Goal: Task Accomplishment & Management: Manage account settings

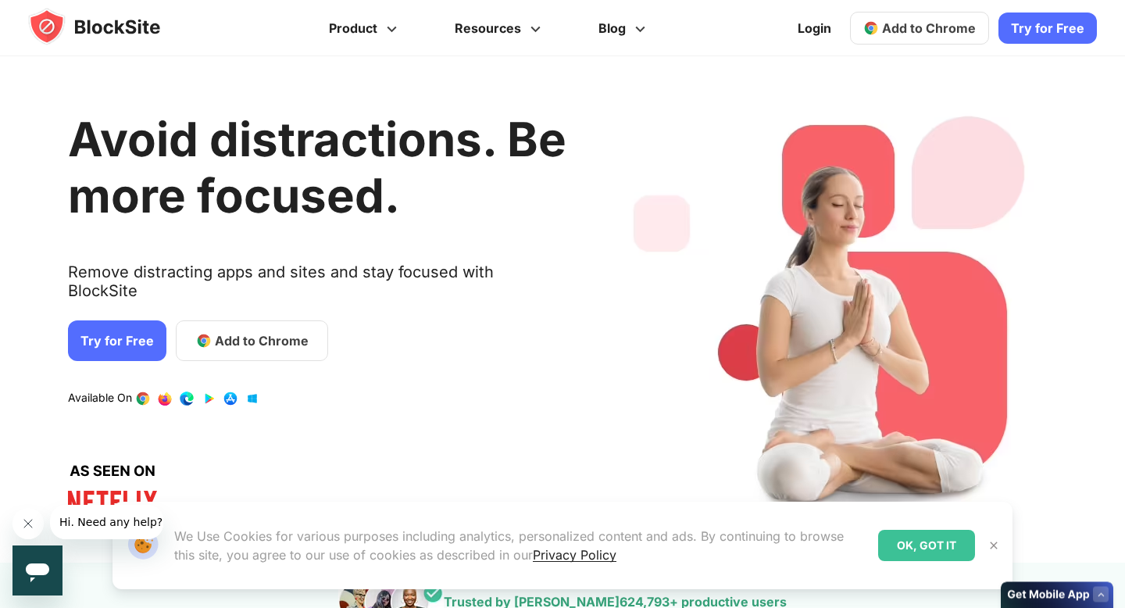
click at [938, 13] on link "Add to Chrome" at bounding box center [919, 28] width 139 height 33
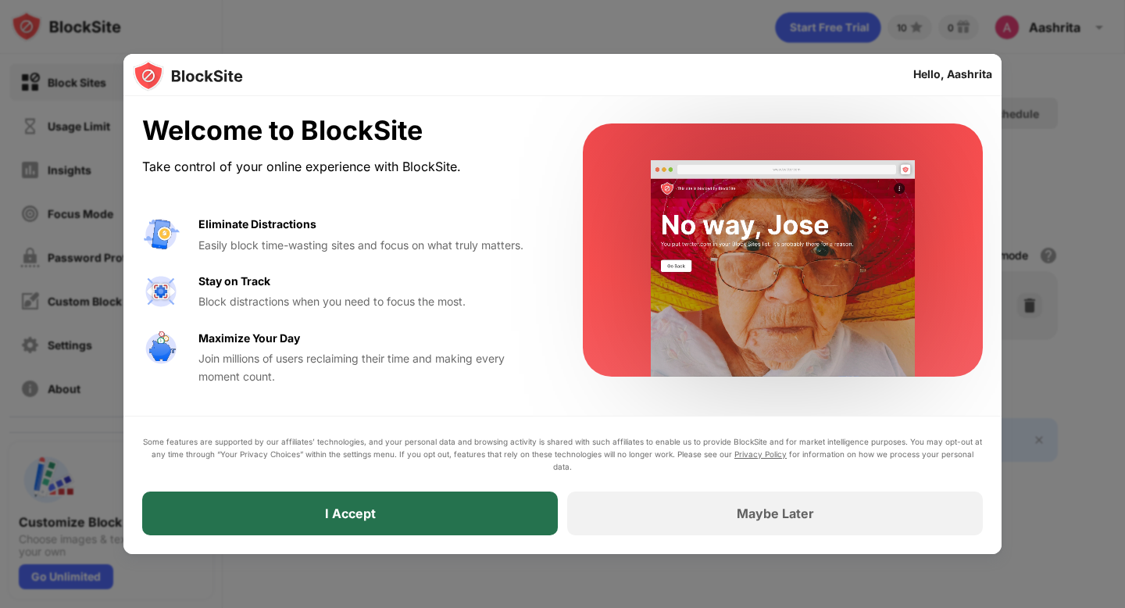
click at [436, 513] on div "I Accept" at bounding box center [350, 513] width 416 height 44
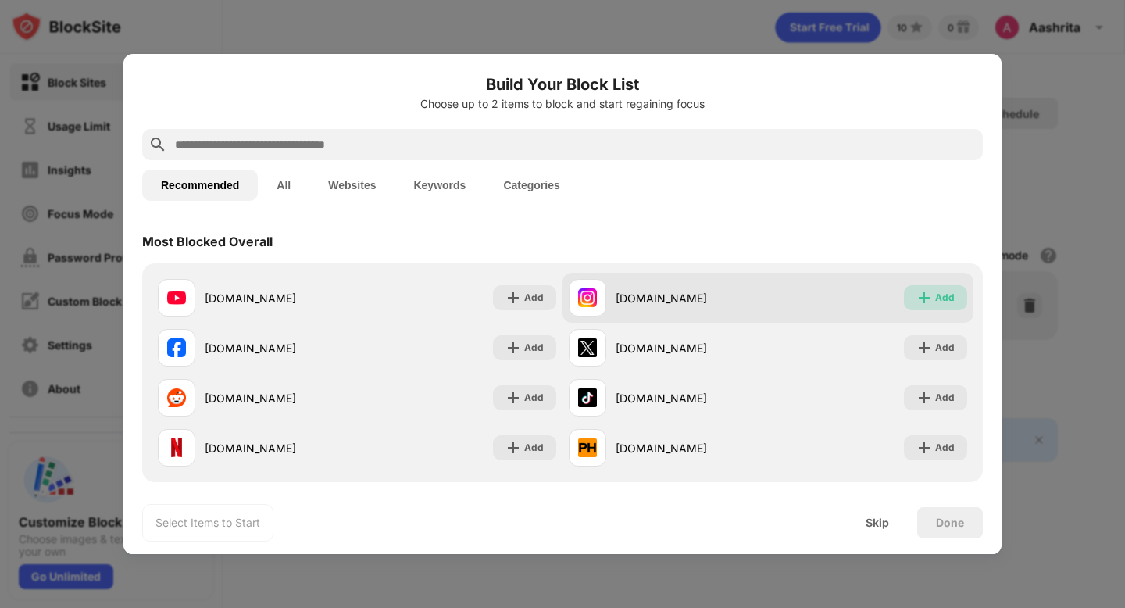
click at [928, 299] on img at bounding box center [924, 298] width 16 height 16
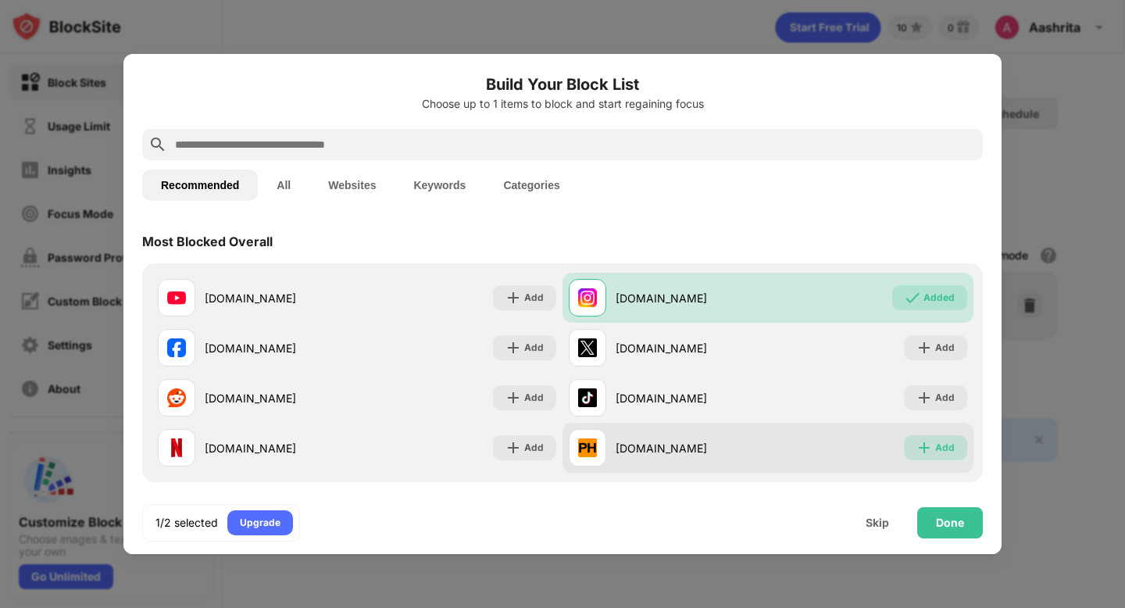
click at [923, 451] on img at bounding box center [924, 448] width 16 height 16
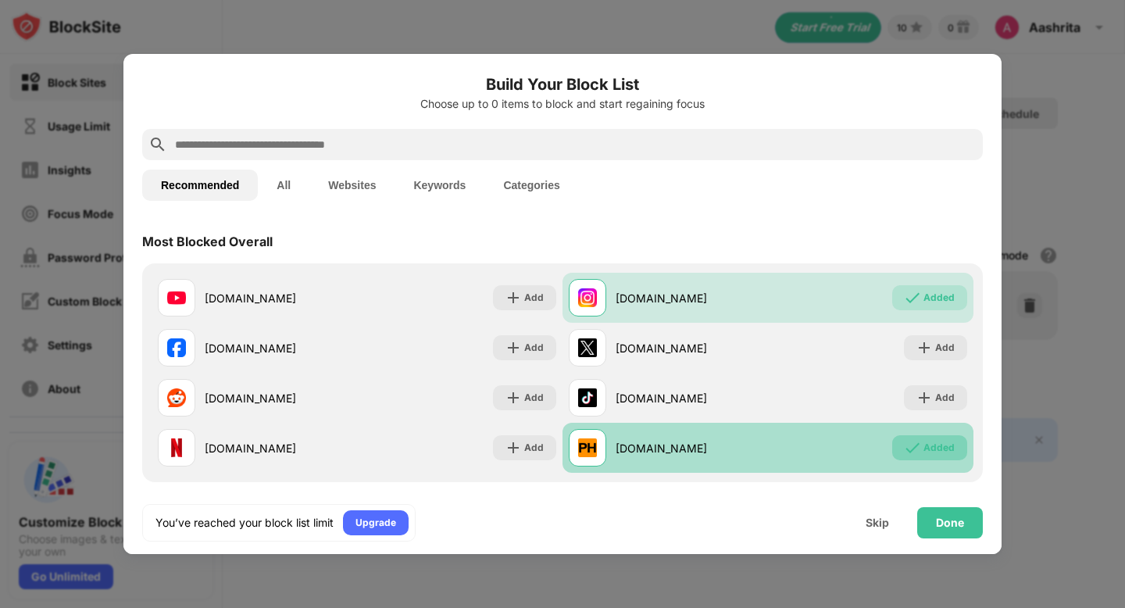
click at [920, 451] on img at bounding box center [913, 448] width 16 height 16
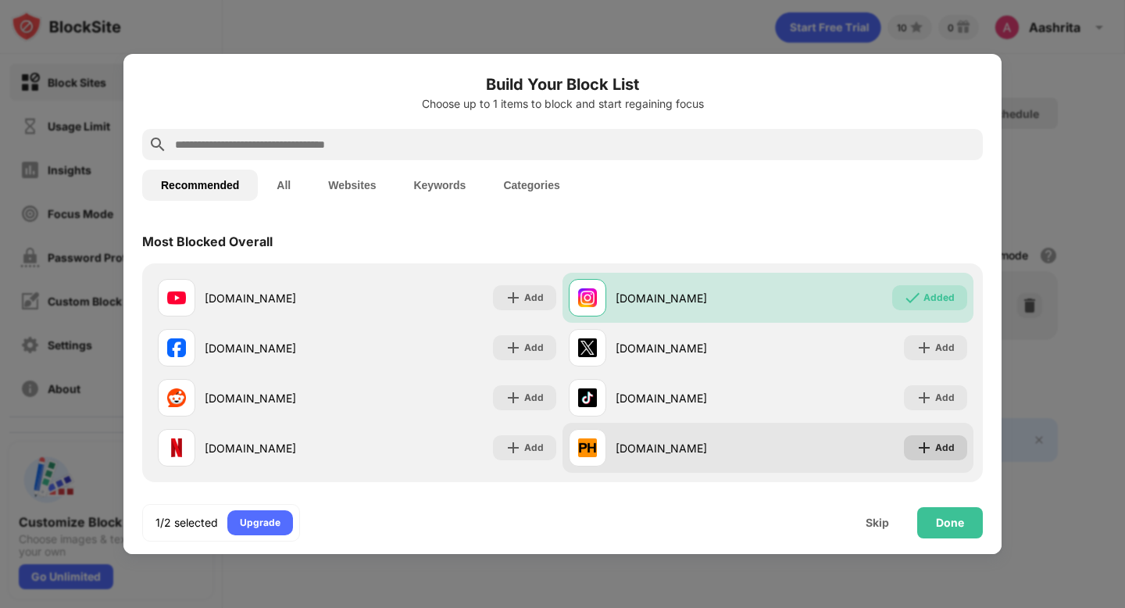
click at [932, 451] on img at bounding box center [924, 448] width 16 height 16
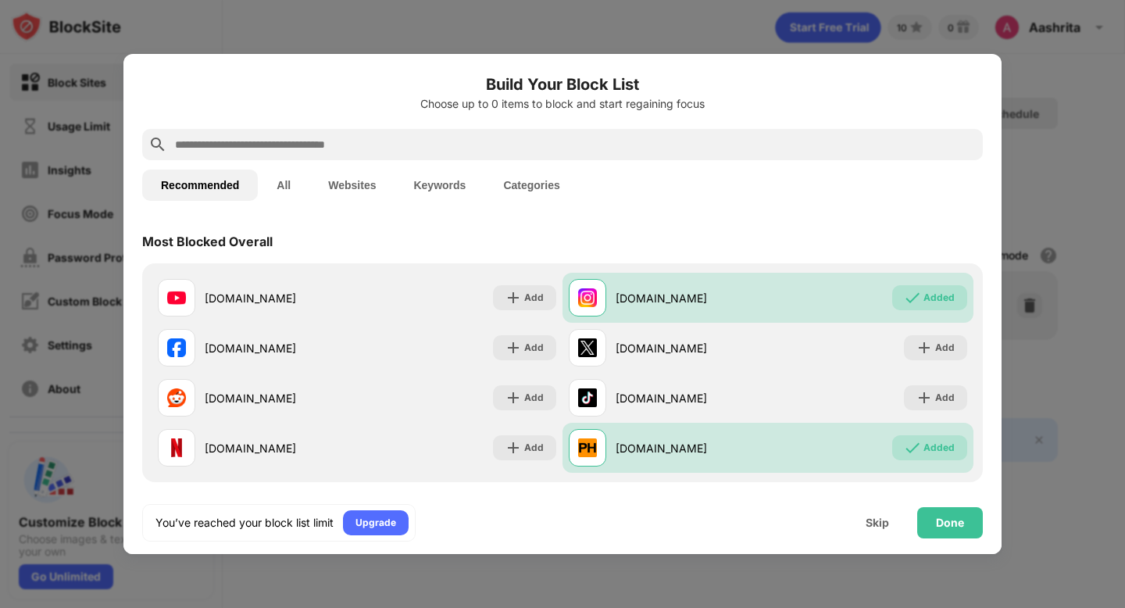
click at [471, 146] on input "text" at bounding box center [574, 144] width 803 height 19
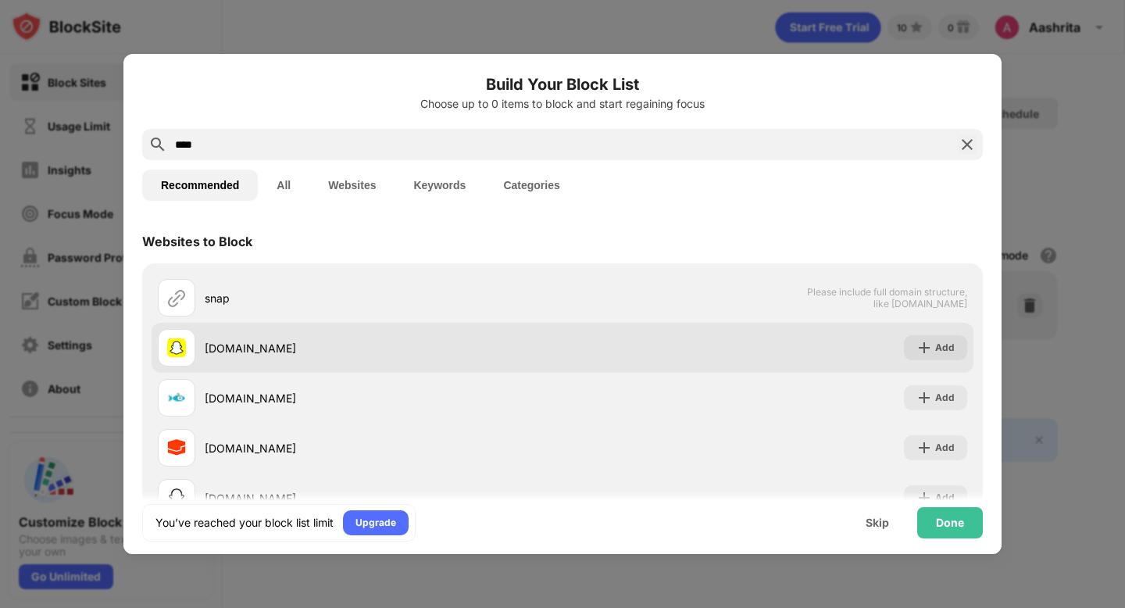
type input "****"
click at [259, 356] on div "snapchat.com" at bounding box center [360, 347] width 405 height 37
click at [925, 352] on img at bounding box center [924, 348] width 16 height 16
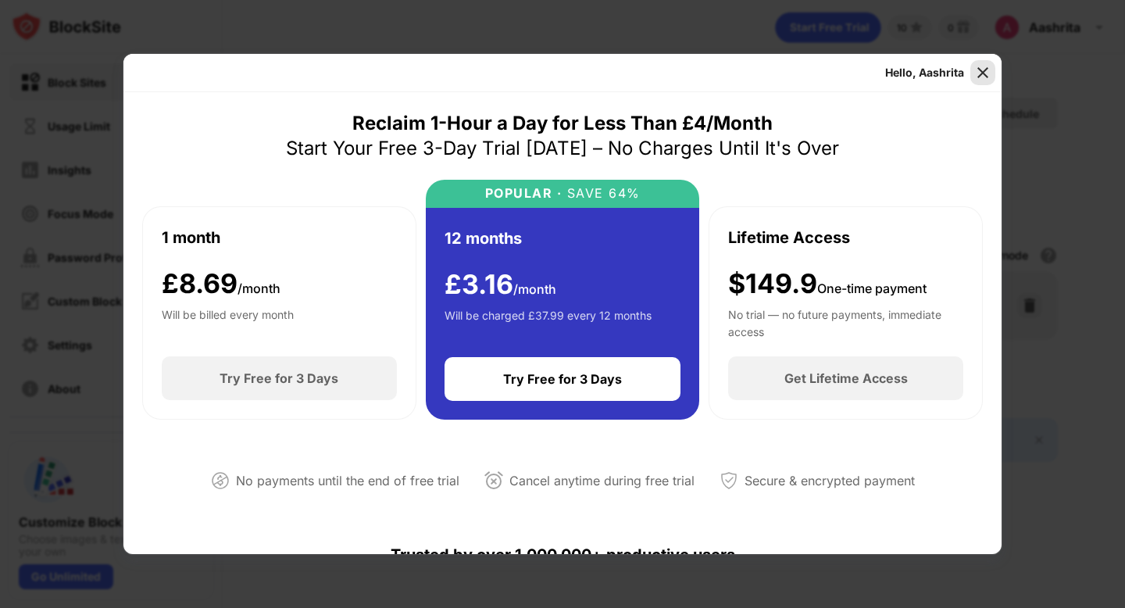
click at [982, 73] on img at bounding box center [983, 73] width 16 height 16
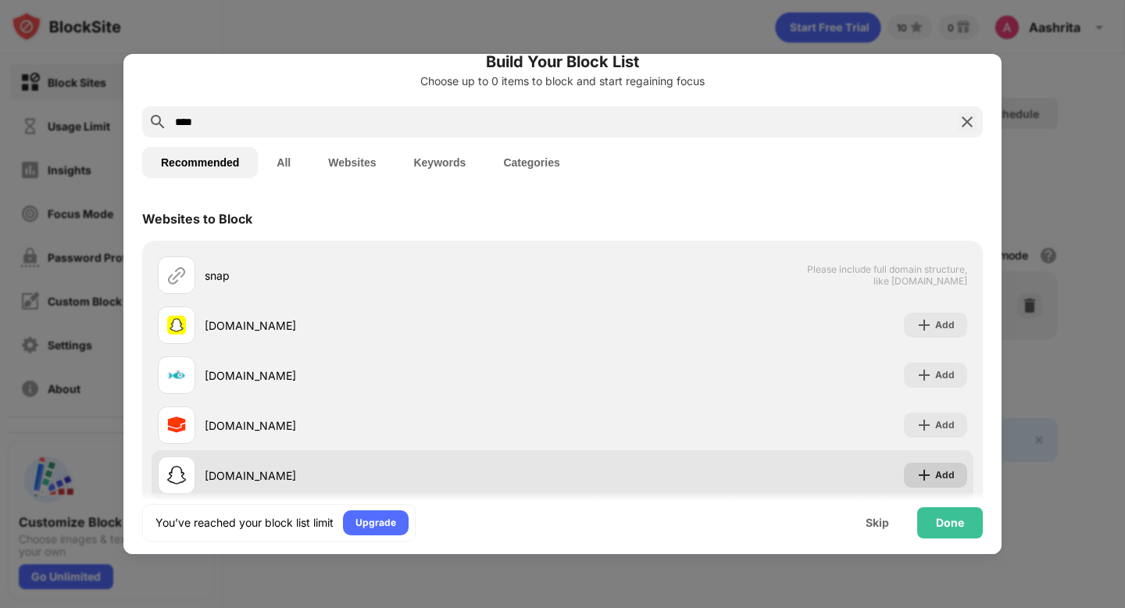
scroll to position [66, 0]
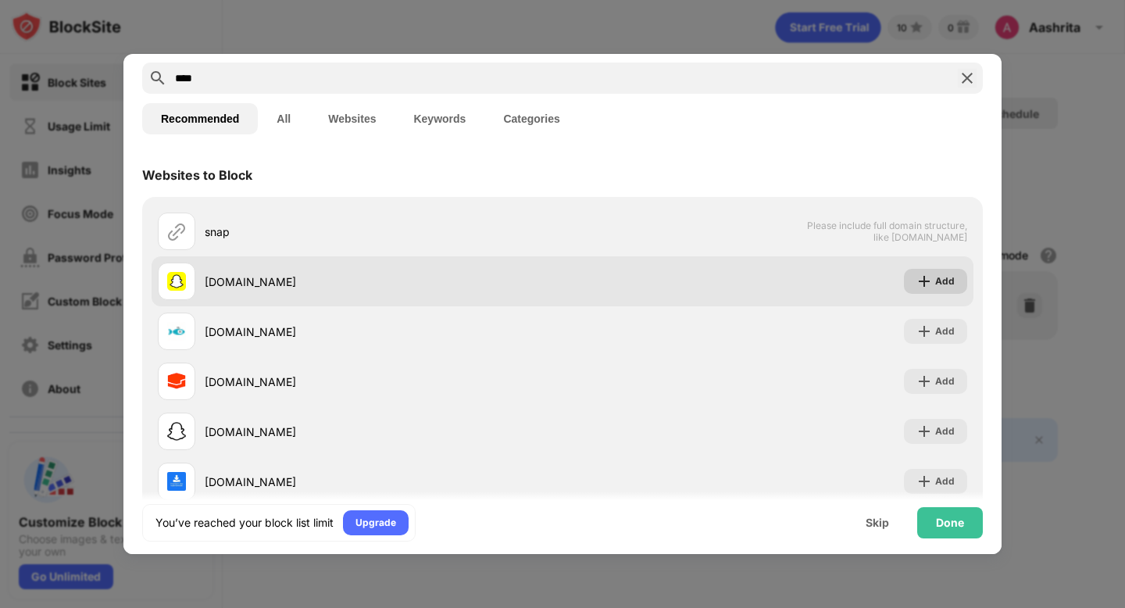
click at [928, 278] on img at bounding box center [924, 281] width 16 height 16
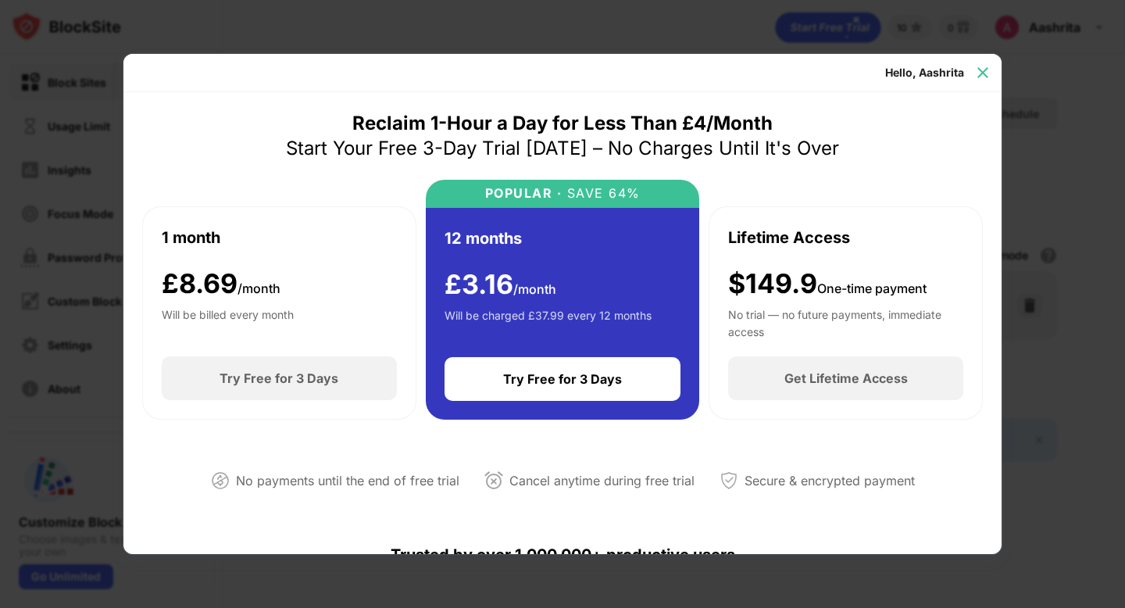
click at [973, 73] on div at bounding box center [982, 72] width 25 height 25
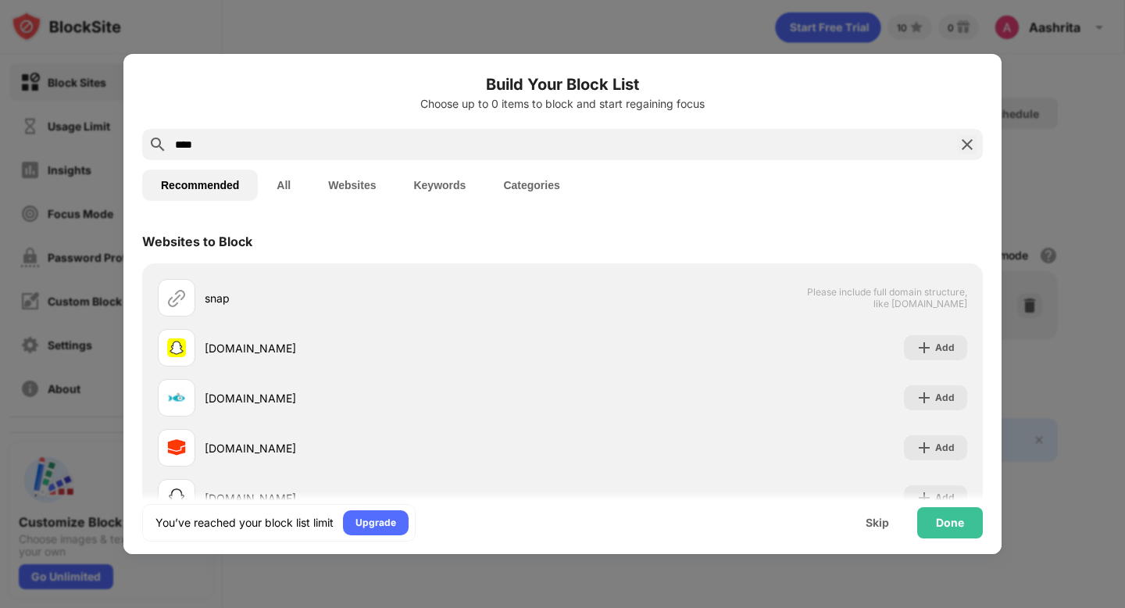
click at [963, 147] on img at bounding box center [967, 144] width 19 height 19
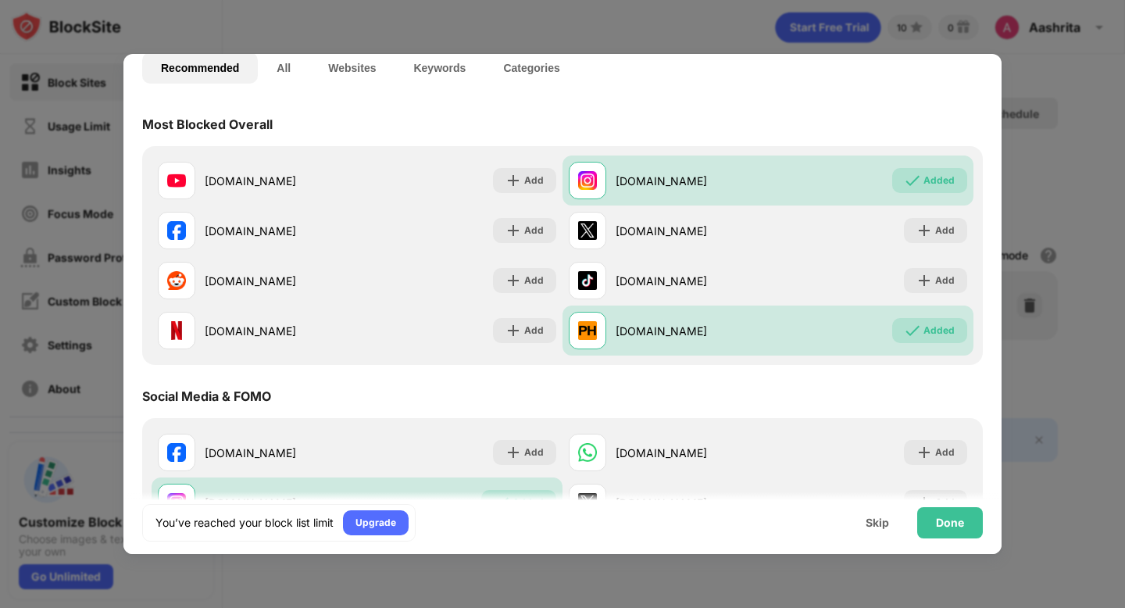
scroll to position [159, 0]
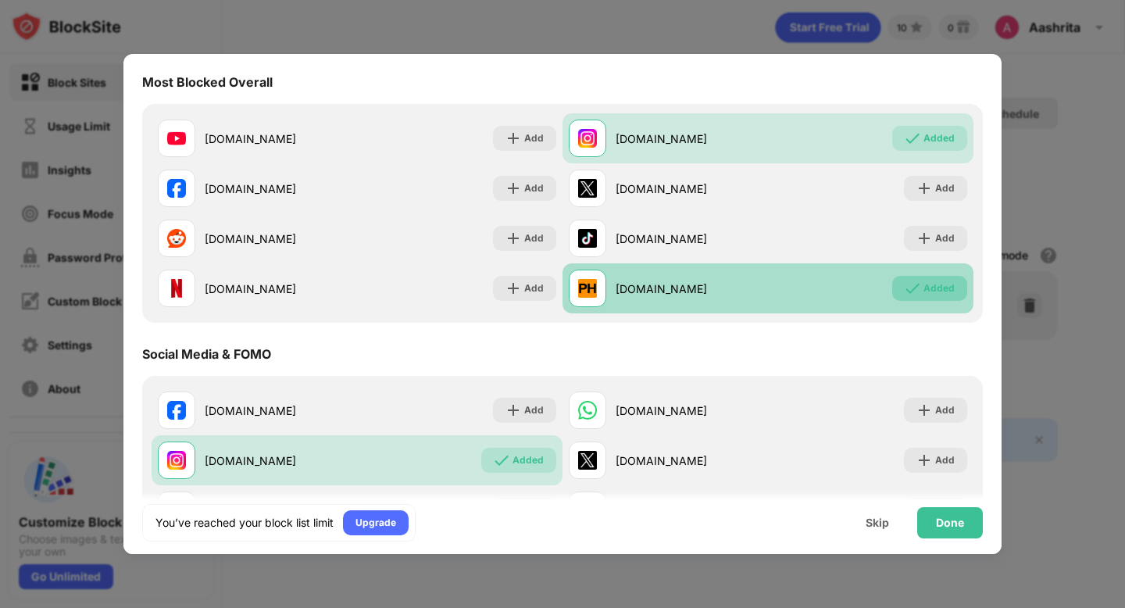
click at [905, 289] on img at bounding box center [913, 288] width 16 height 16
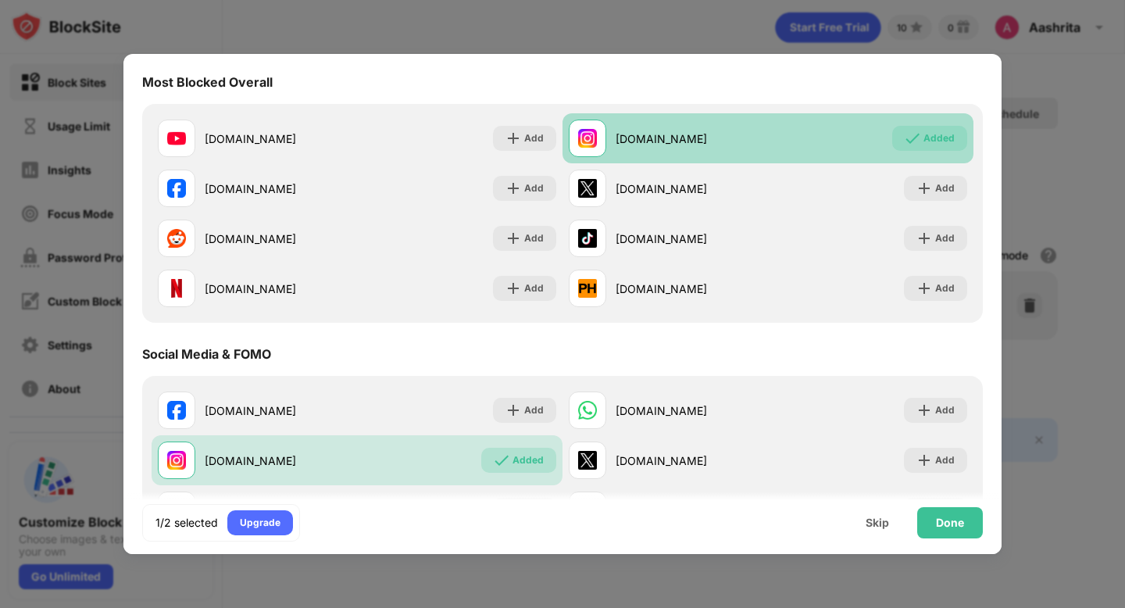
click at [942, 151] on div "instagram.com Added" at bounding box center [767, 138] width 411 height 50
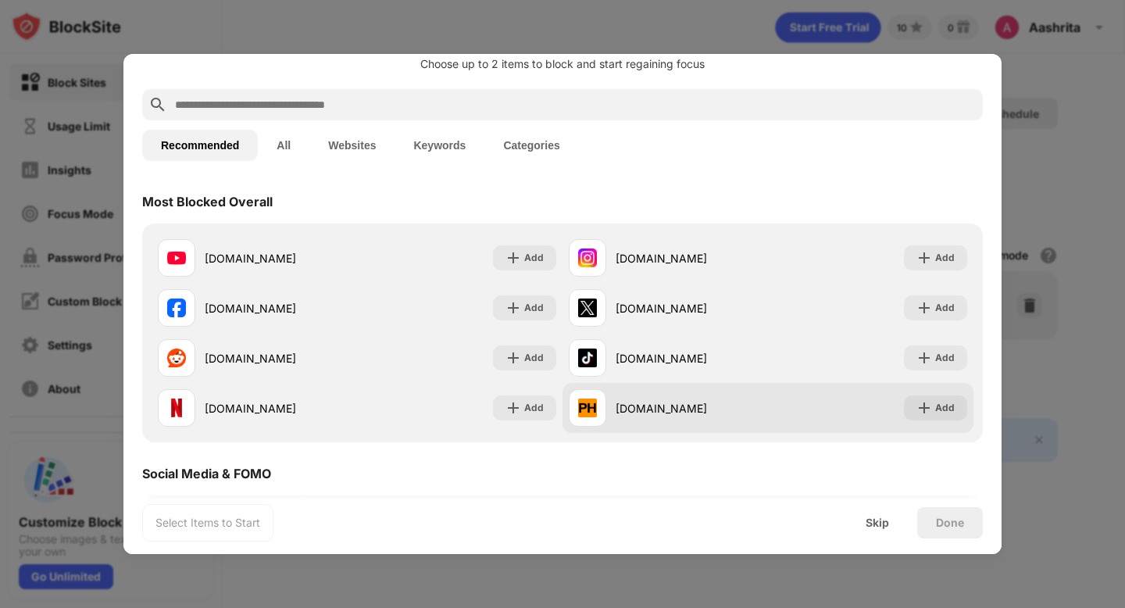
scroll to position [19, 0]
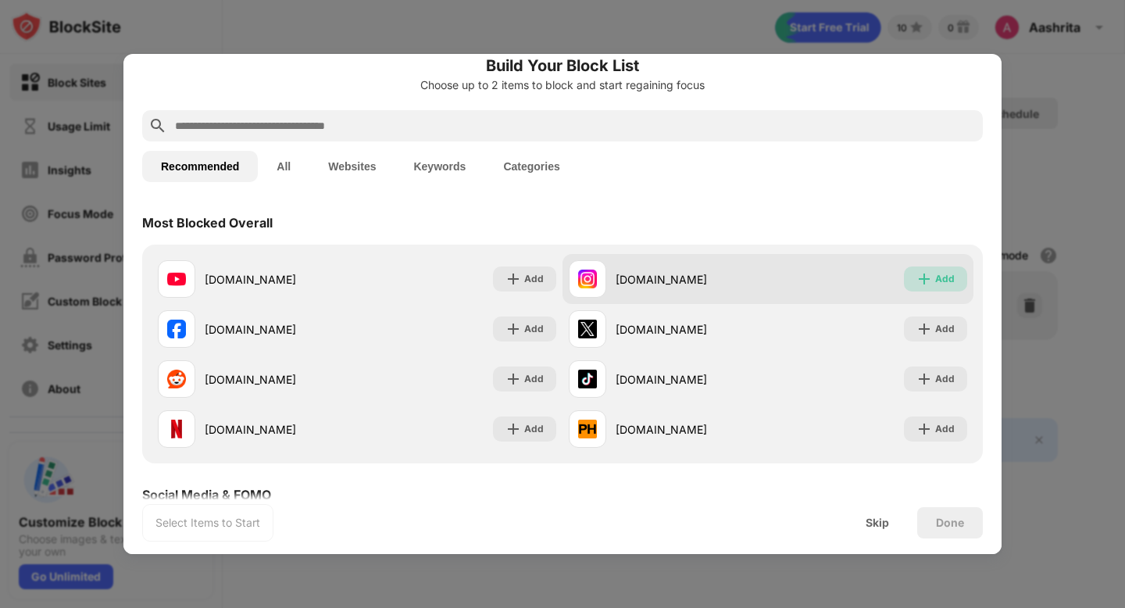
click at [947, 279] on div "Add" at bounding box center [945, 279] width 20 height 16
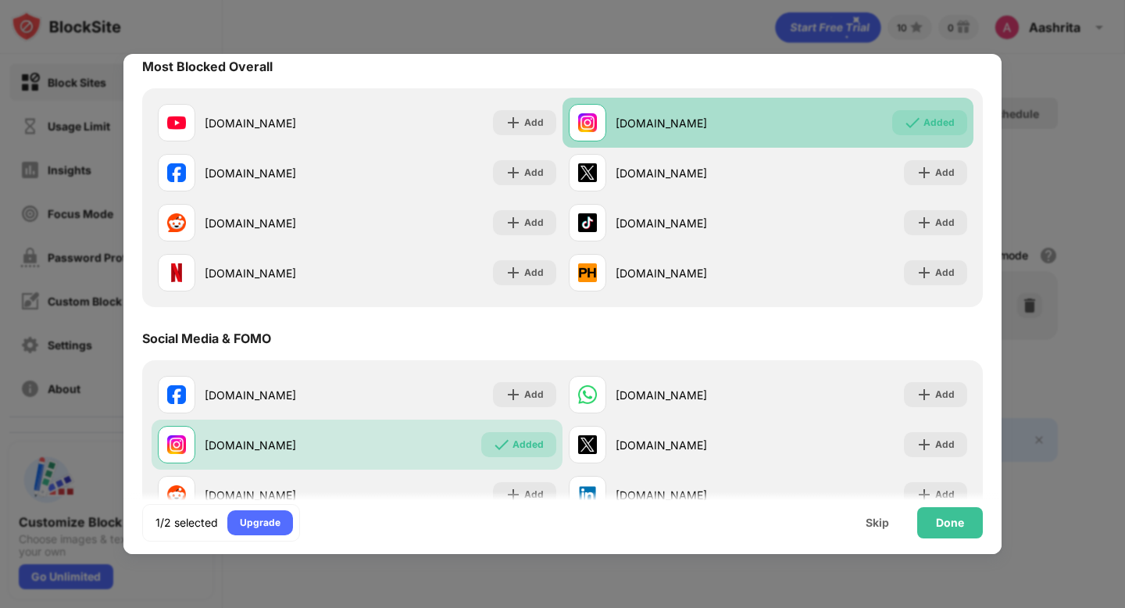
scroll to position [194, 0]
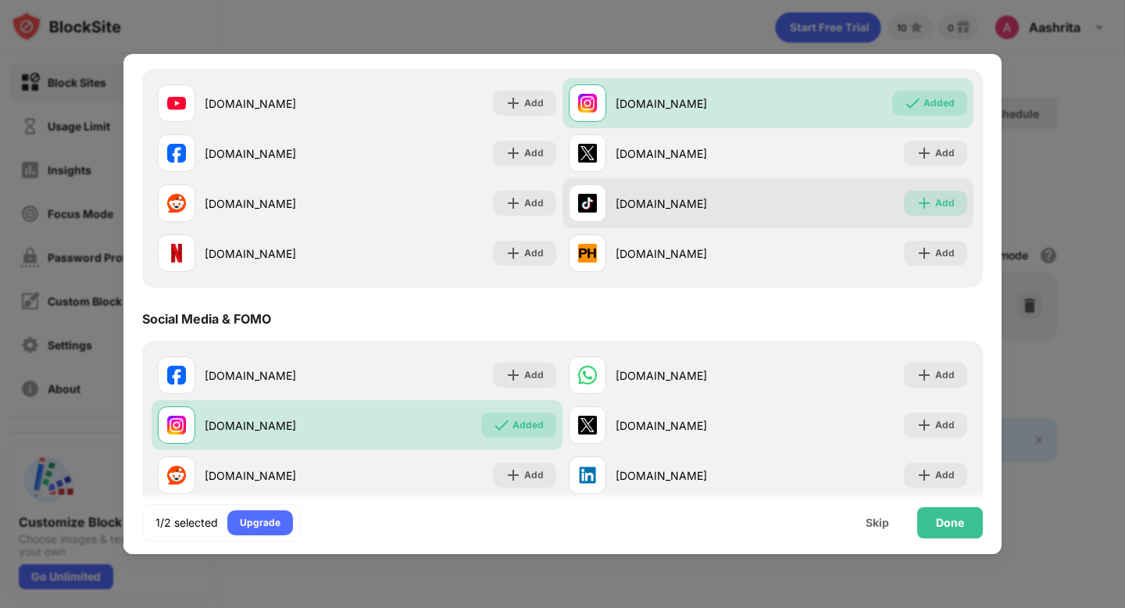
click at [926, 200] on img at bounding box center [924, 203] width 16 height 16
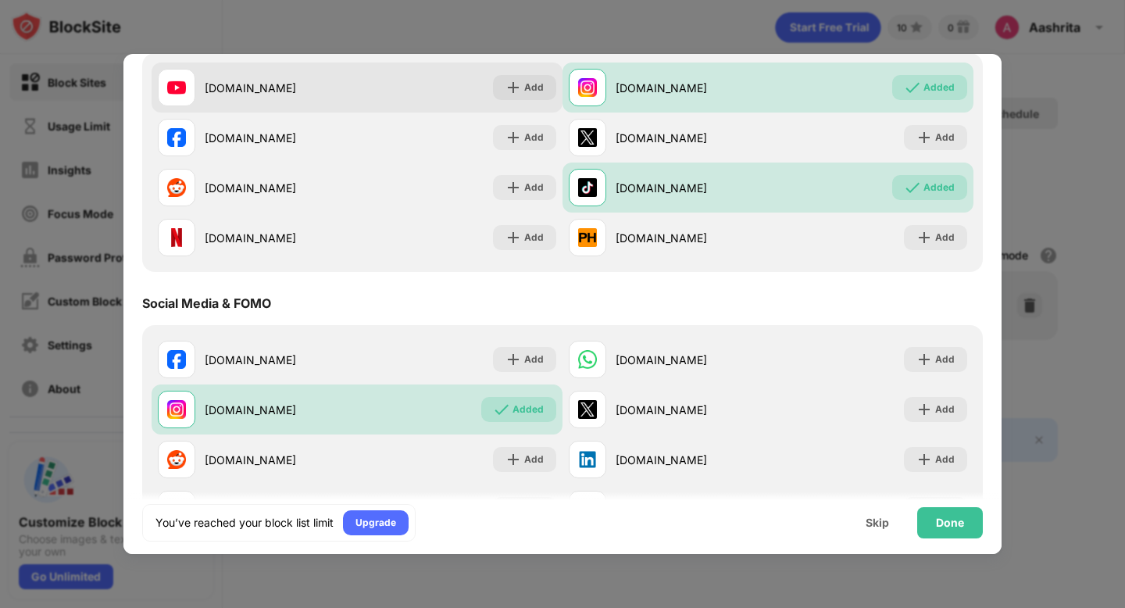
scroll to position [0, 0]
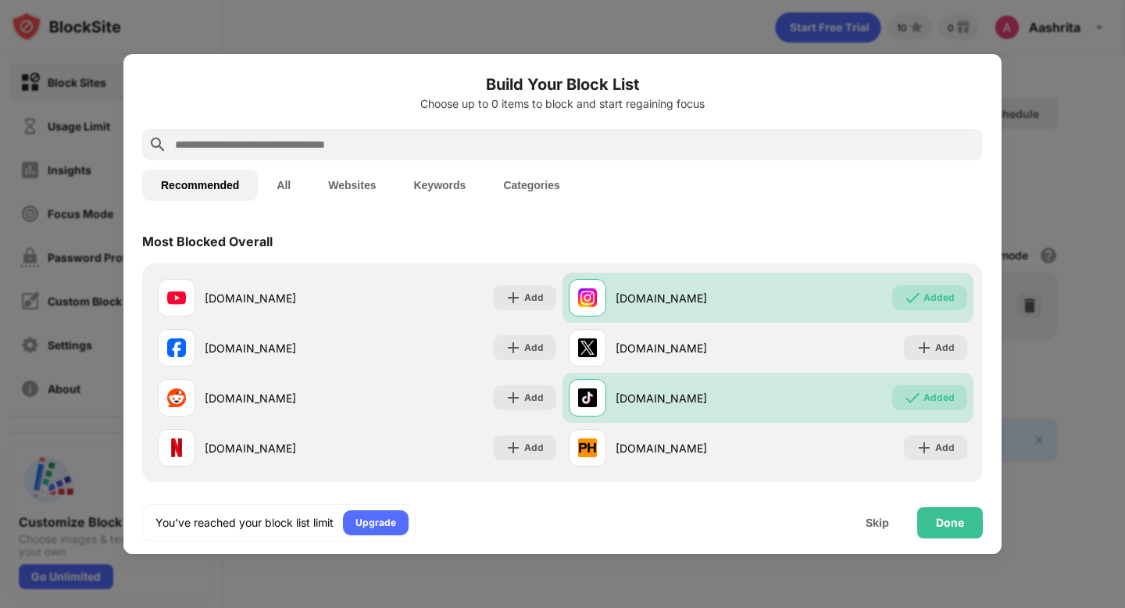
click at [252, 152] on input "text" at bounding box center [574, 144] width 803 height 19
click at [251, 146] on input "text" at bounding box center [574, 144] width 803 height 19
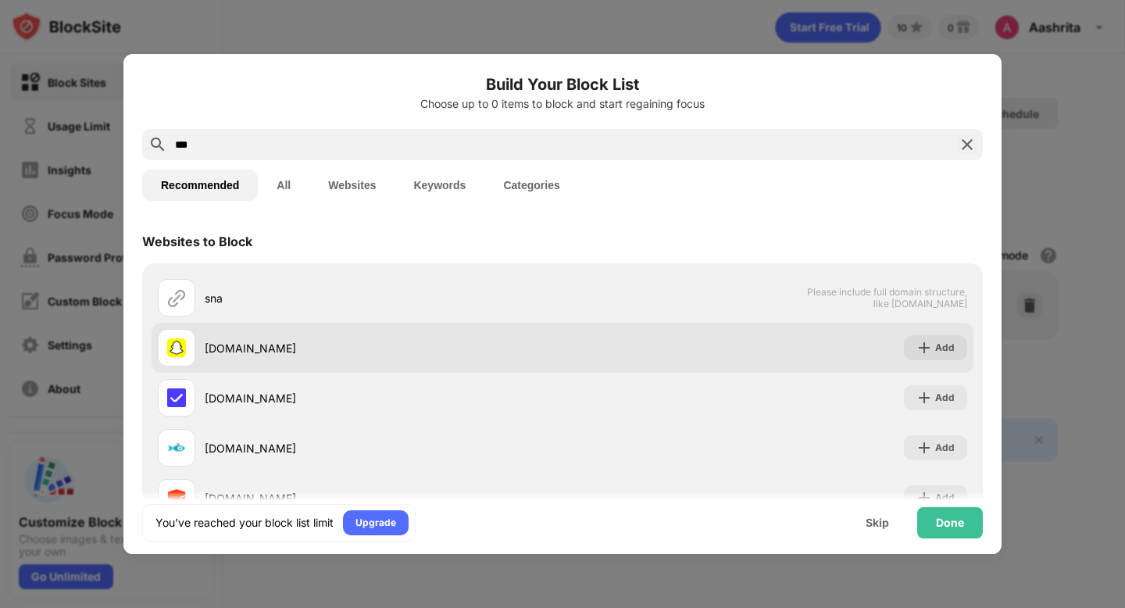
type input "***"
click at [913, 351] on div "Add" at bounding box center [935, 347] width 63 height 25
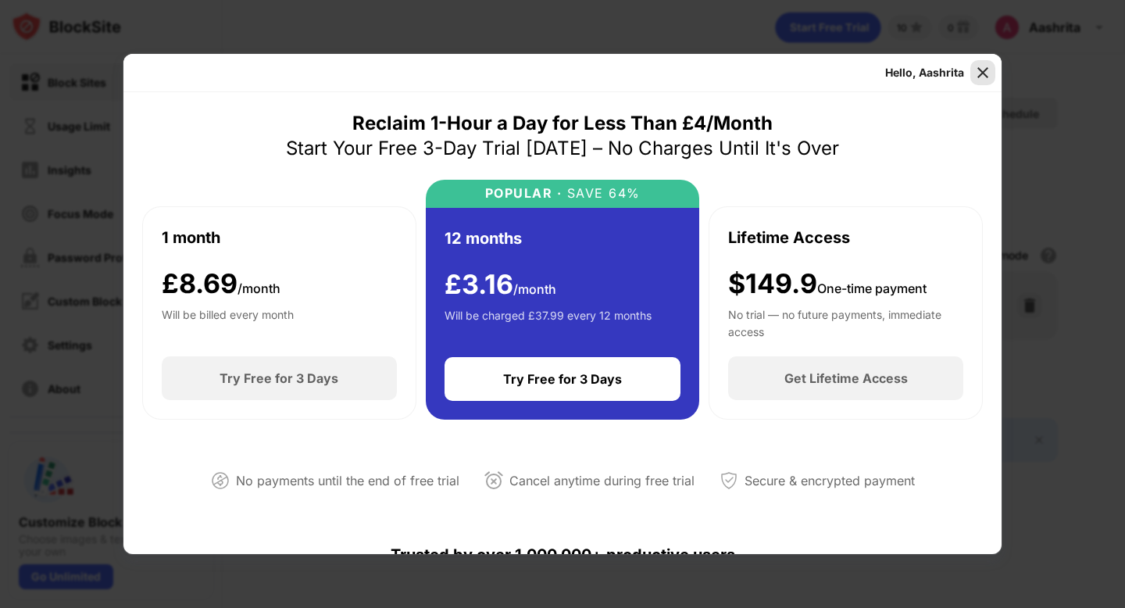
click at [979, 67] on img at bounding box center [983, 73] width 16 height 16
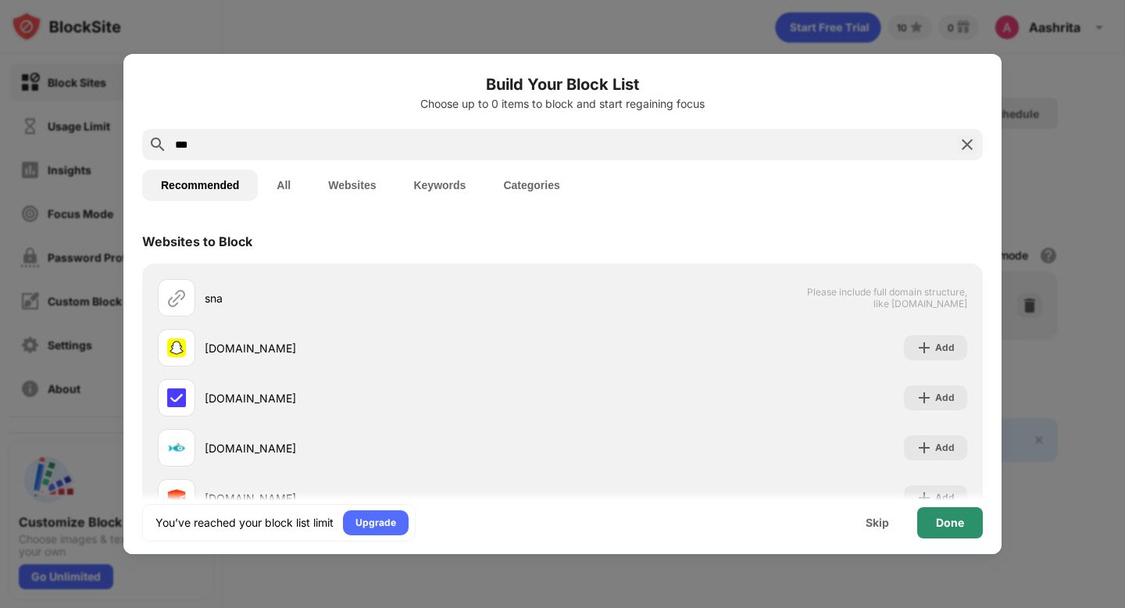
click at [940, 528] on div "Done" at bounding box center [950, 522] width 28 height 12
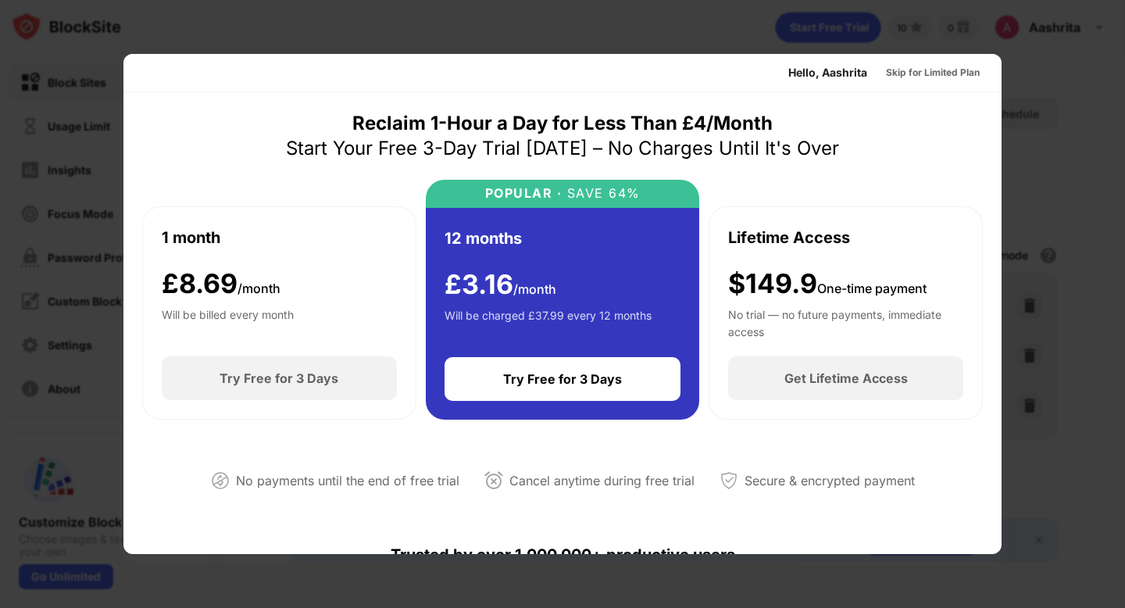
click at [1124, 98] on div at bounding box center [562, 304] width 1125 height 608
click at [253, 311] on div "Will be billed every month" at bounding box center [228, 321] width 132 height 31
click at [1109, 88] on div at bounding box center [562, 304] width 1125 height 608
click at [253, 34] on div at bounding box center [562, 304] width 1125 height 608
click at [926, 82] on div "Skip for Limited Plan" at bounding box center [932, 72] width 119 height 25
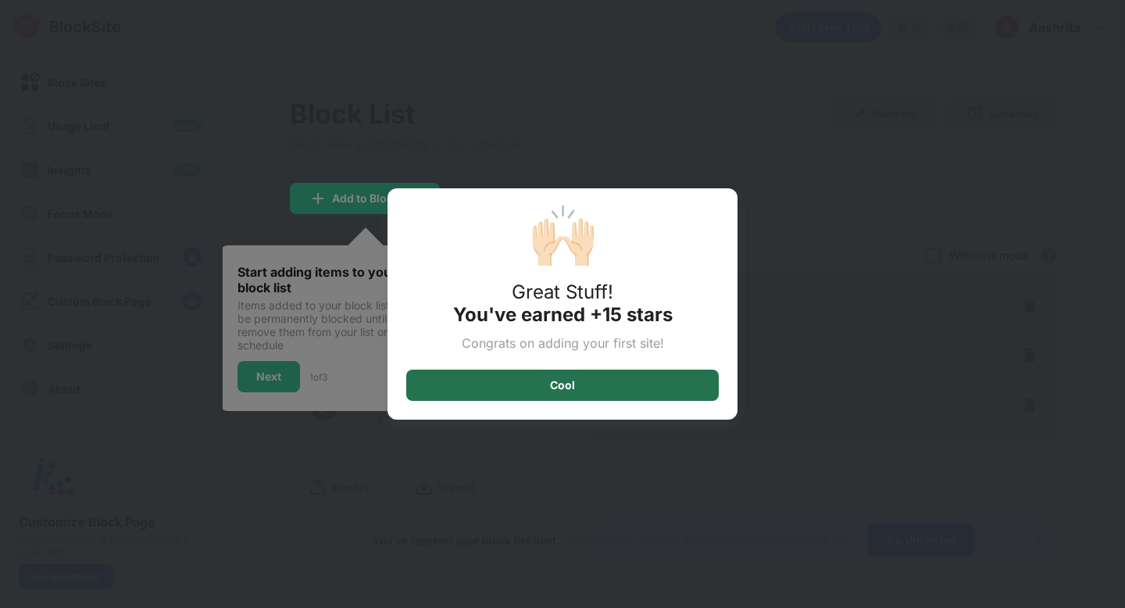
click at [587, 389] on div "Cool" at bounding box center [562, 384] width 312 height 31
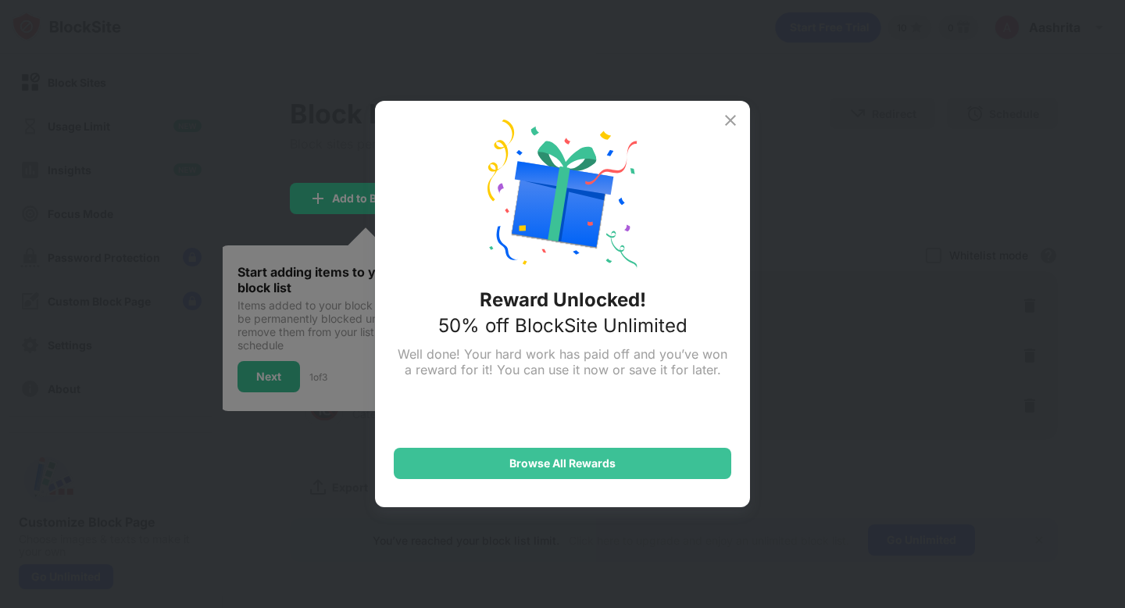
click at [730, 117] on img at bounding box center [730, 120] width 19 height 19
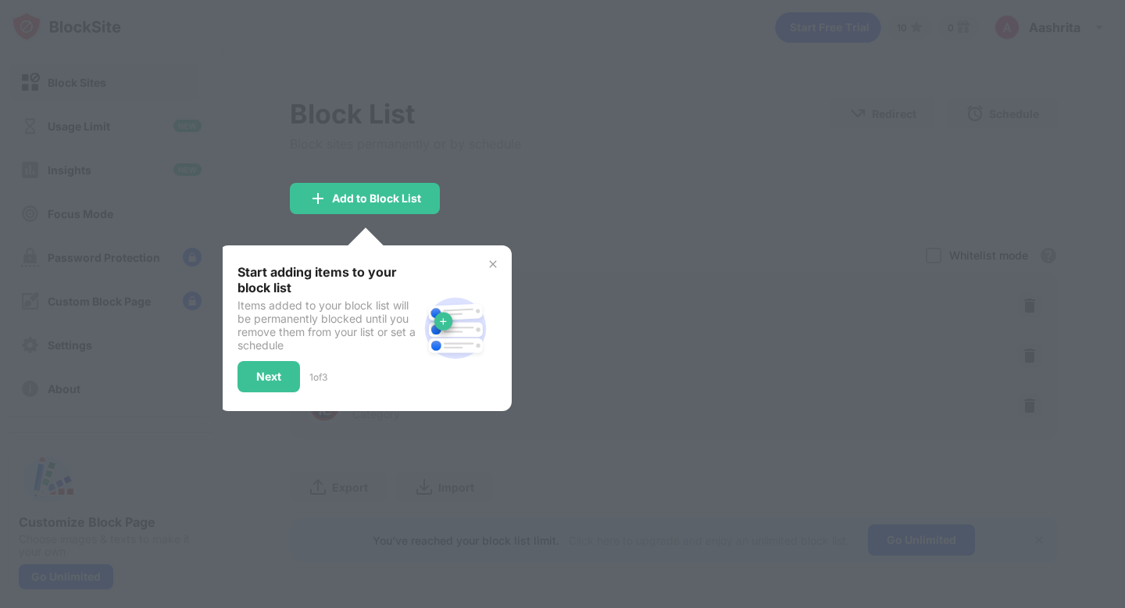
click at [634, 135] on div at bounding box center [562, 304] width 1125 height 608
click at [282, 377] on div "Next" at bounding box center [268, 376] width 62 height 31
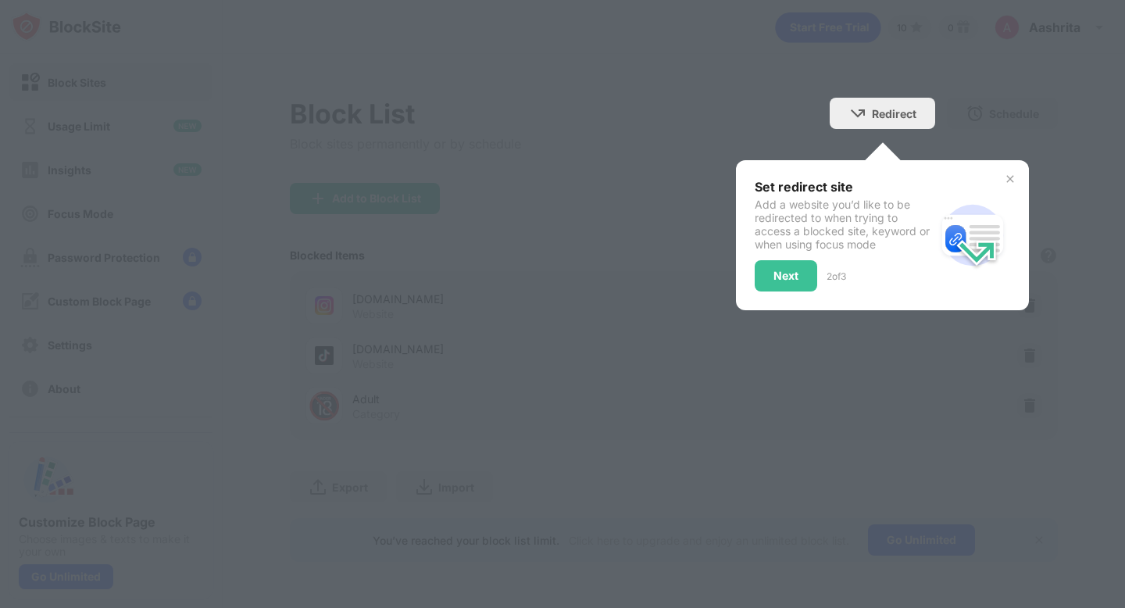
click at [1012, 179] on img at bounding box center [1010, 179] width 12 height 12
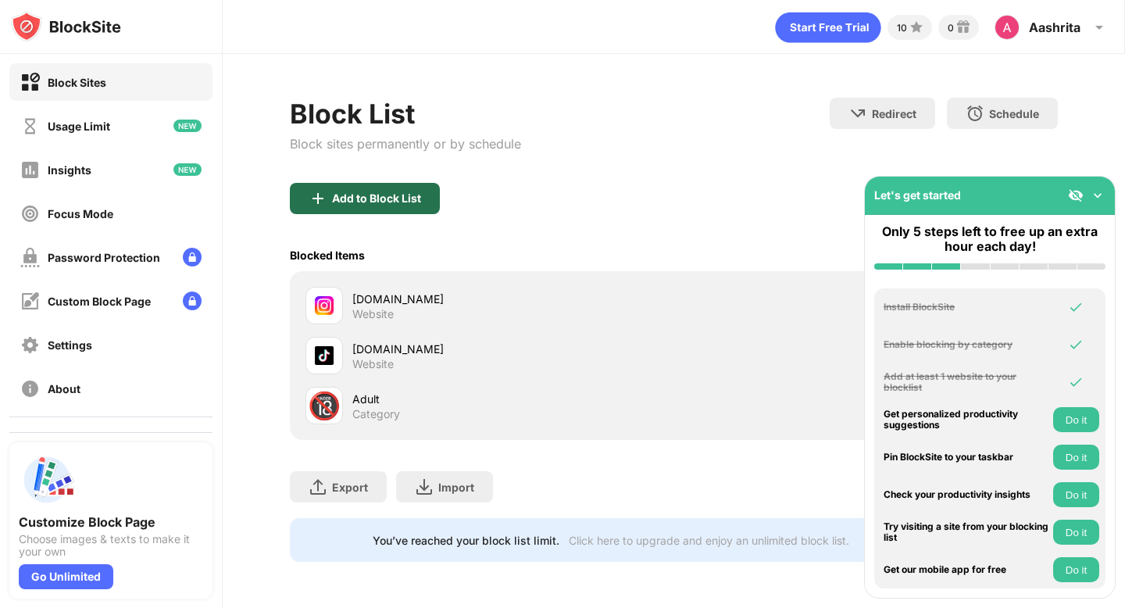
click at [376, 204] on div "Add to Block List" at bounding box center [376, 198] width 89 height 12
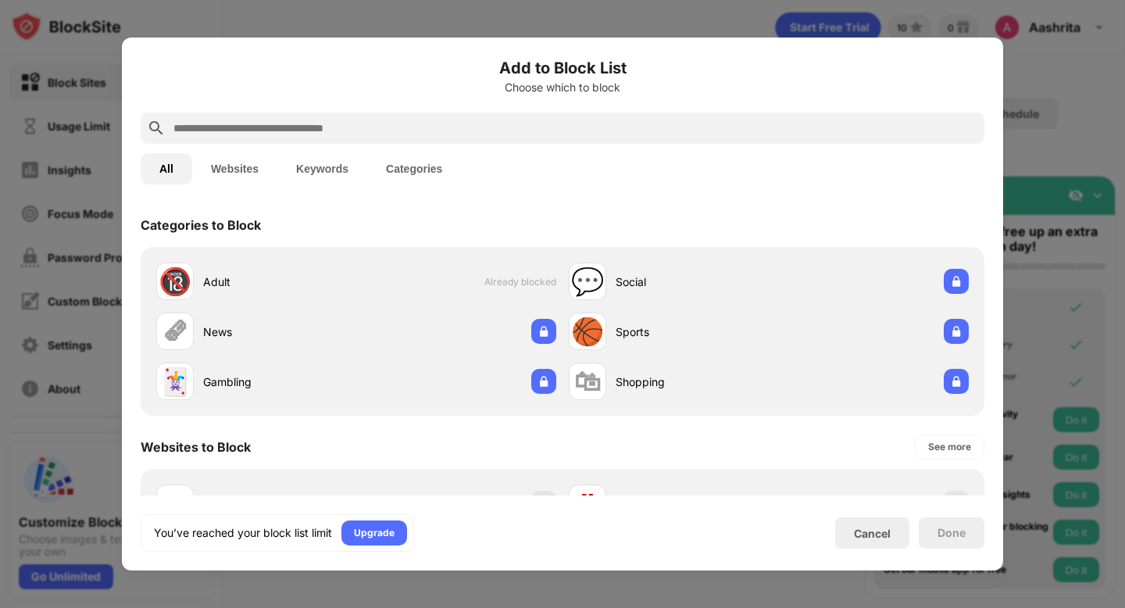
click at [323, 131] on input "text" at bounding box center [575, 128] width 806 height 19
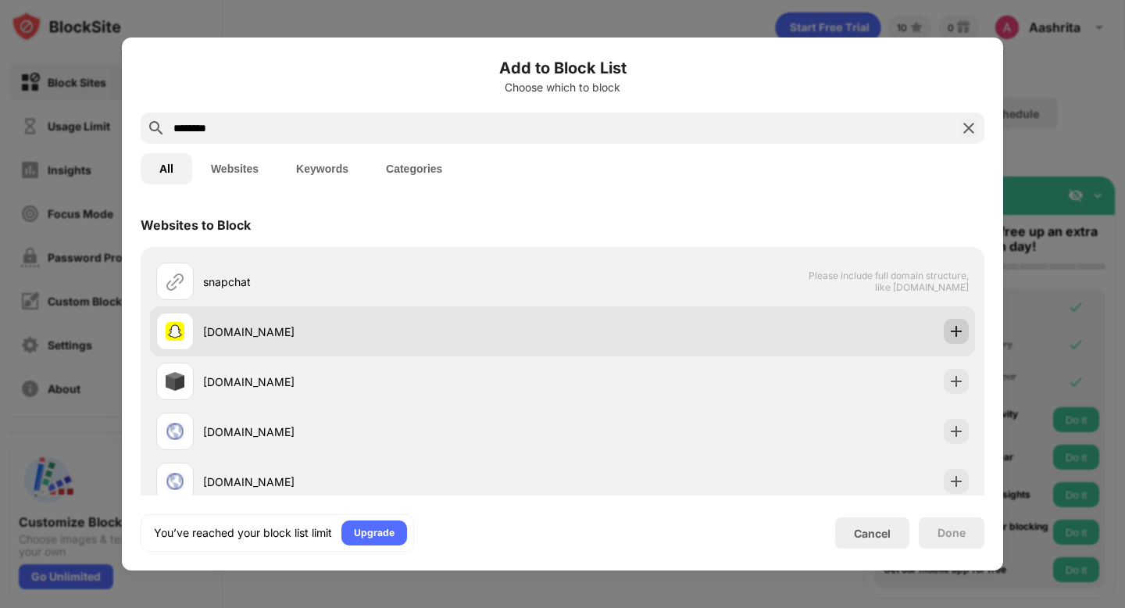
type input "********"
click at [955, 329] on img at bounding box center [956, 331] width 16 height 16
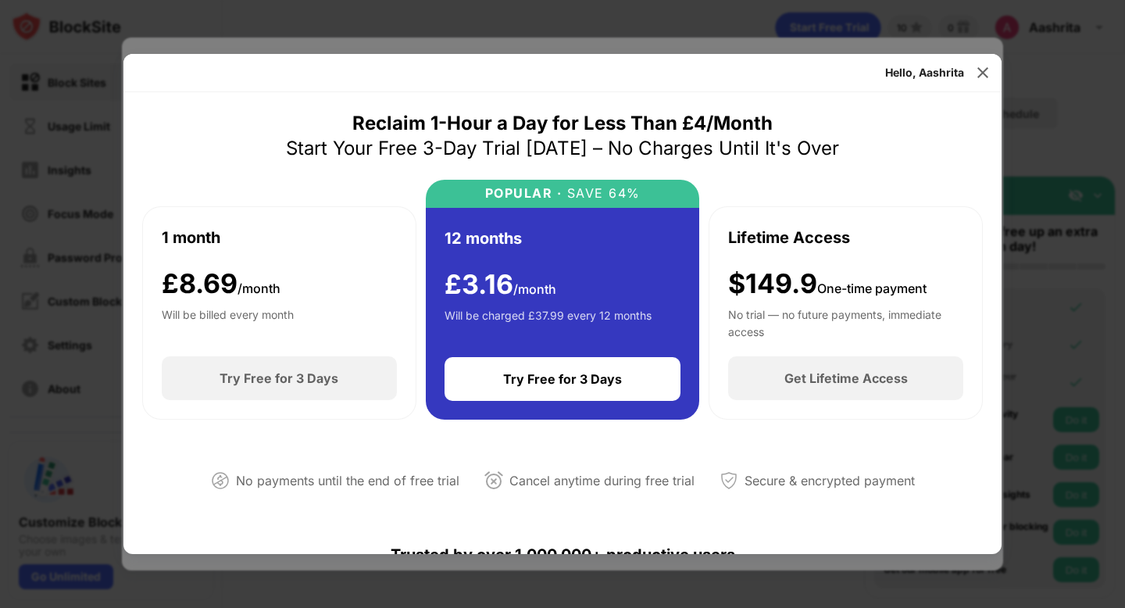
click at [702, 150] on div "Start Your Free 3-Day Trial Today – No Charges Until It's Over" at bounding box center [562, 148] width 553 height 25
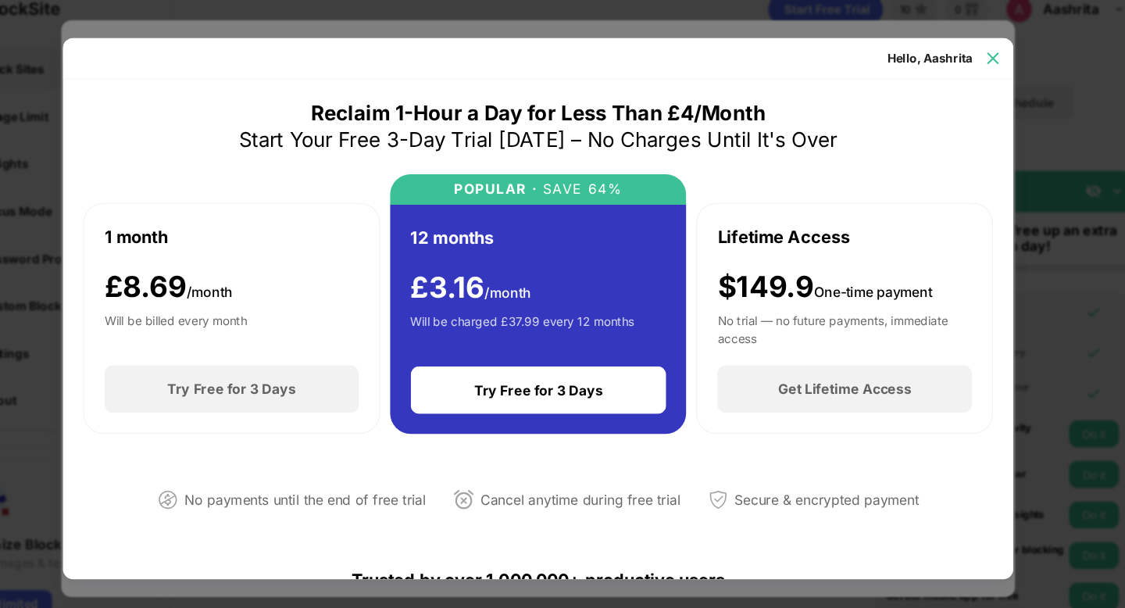
click at [984, 77] on img at bounding box center [983, 73] width 16 height 16
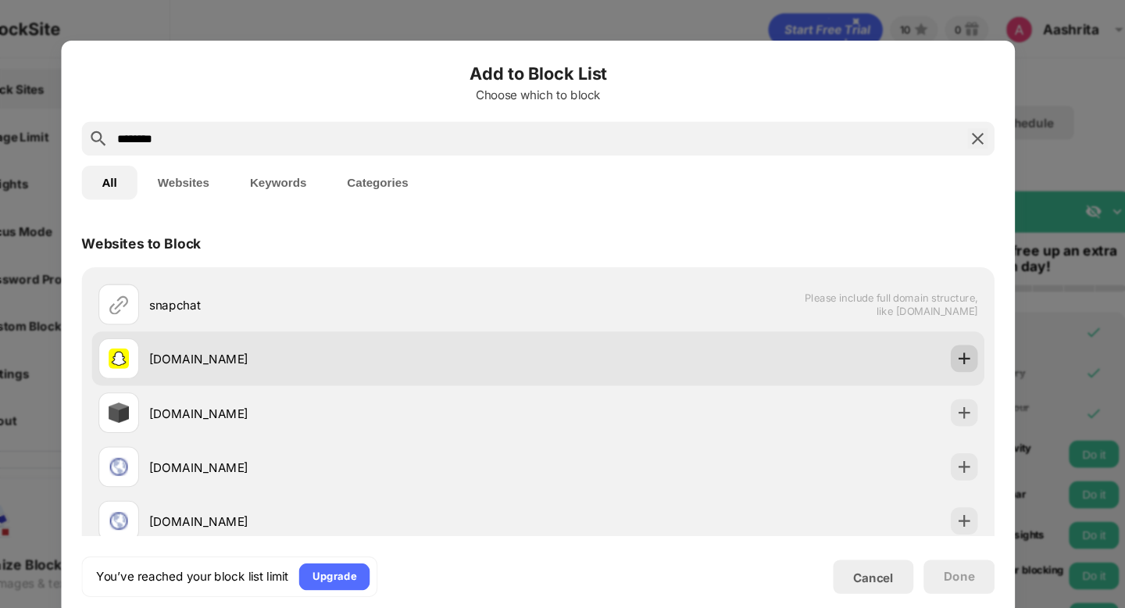
click at [958, 335] on img at bounding box center [956, 331] width 16 height 16
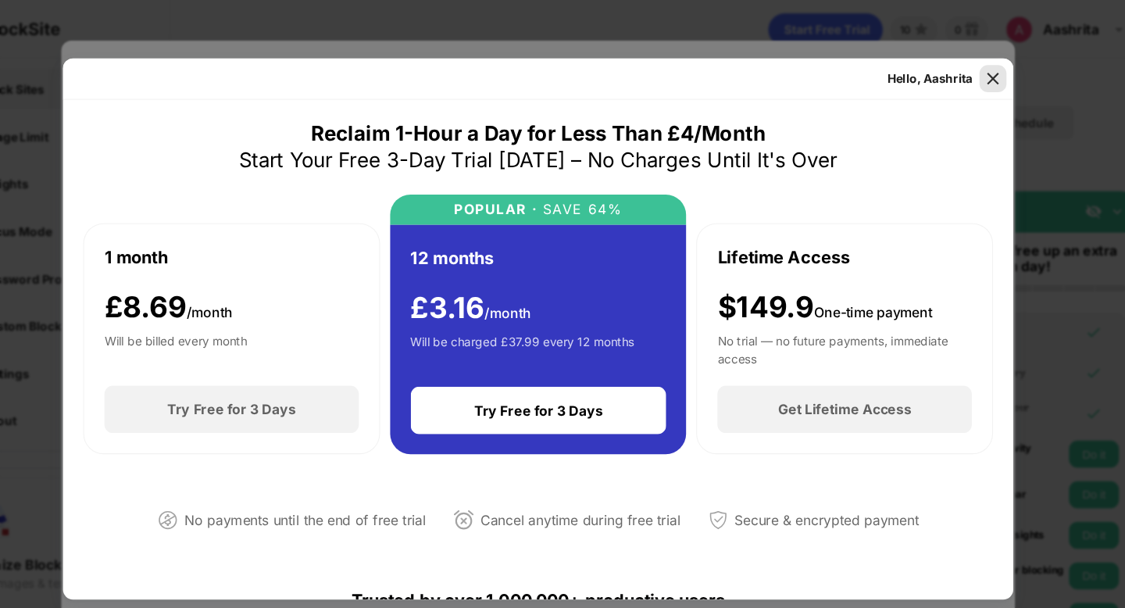
click at [983, 71] on img at bounding box center [983, 73] width 16 height 16
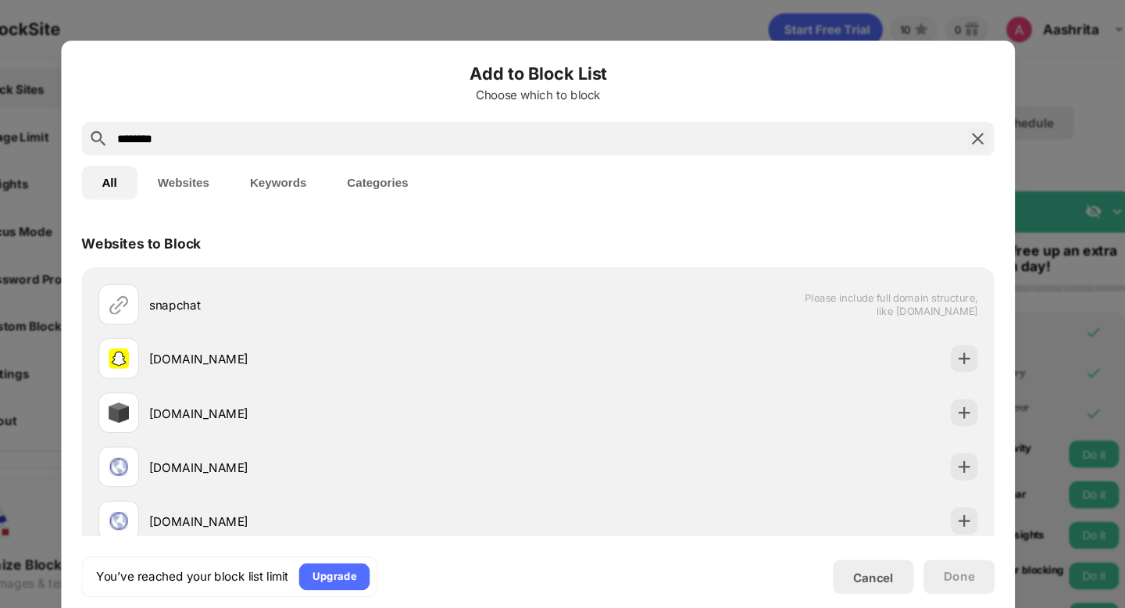
scroll to position [202, 0]
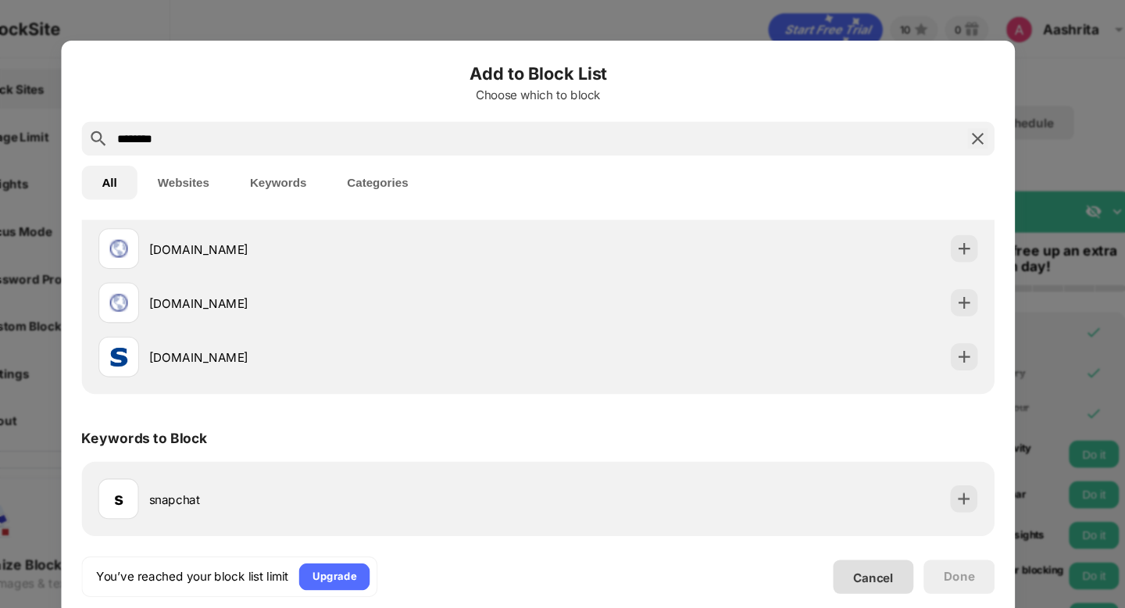
click at [864, 526] on div "Cancel" at bounding box center [872, 532] width 37 height 13
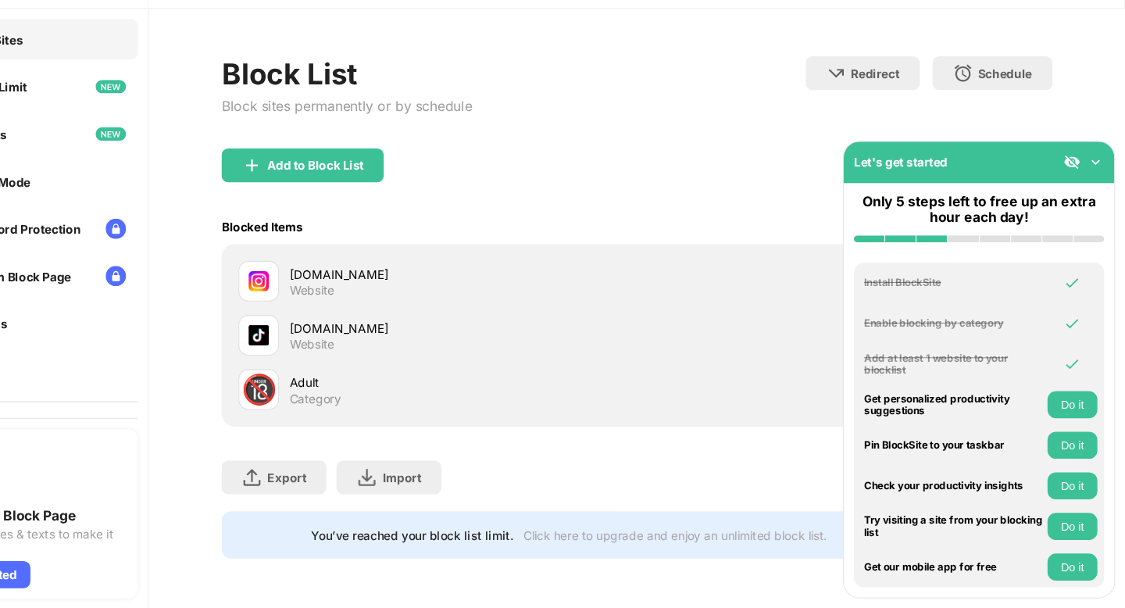
click at [1099, 193] on img at bounding box center [1098, 195] width 16 height 16
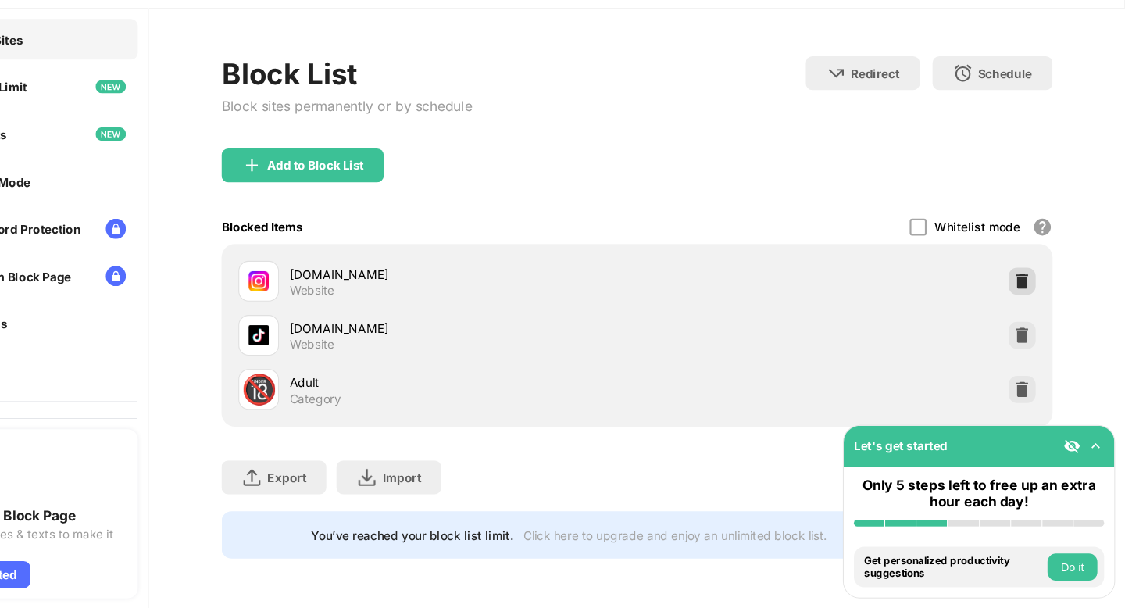
click at [1032, 308] on img at bounding box center [1030, 306] width 16 height 16
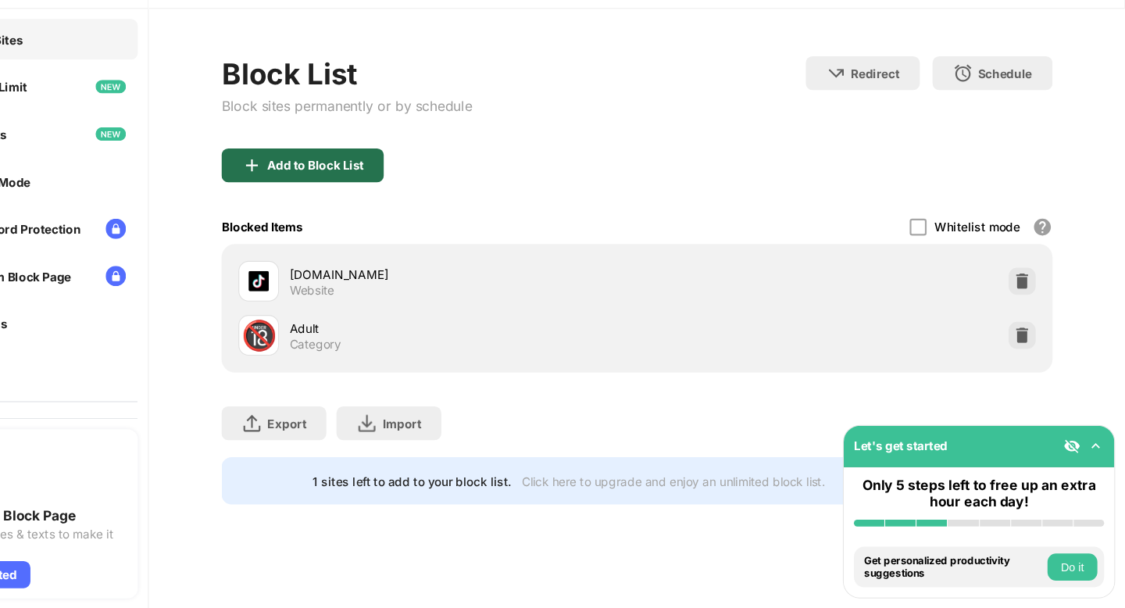
click at [387, 190] on div "Add to Block List" at bounding box center [365, 198] width 150 height 31
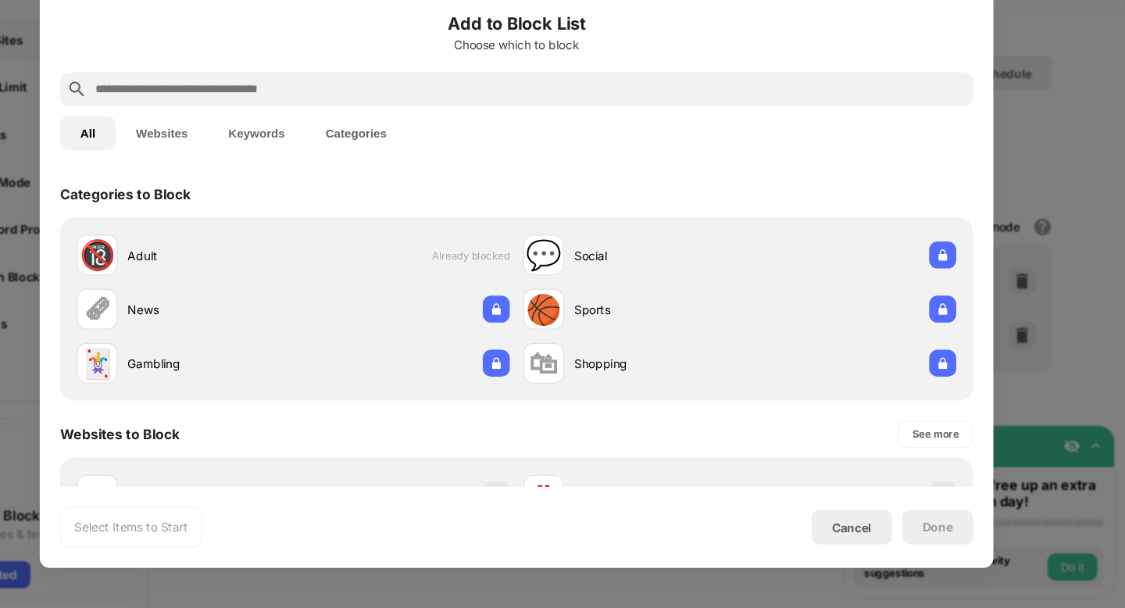
click at [341, 128] on input "text" at bounding box center [575, 128] width 806 height 19
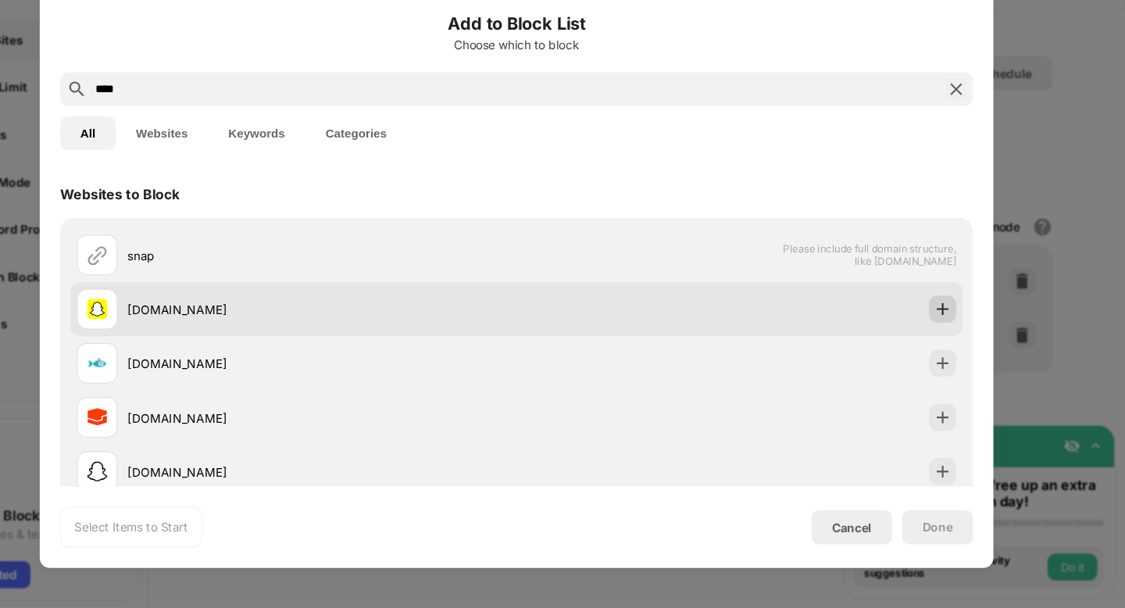
type input "****"
click at [957, 333] on img at bounding box center [956, 331] width 16 height 16
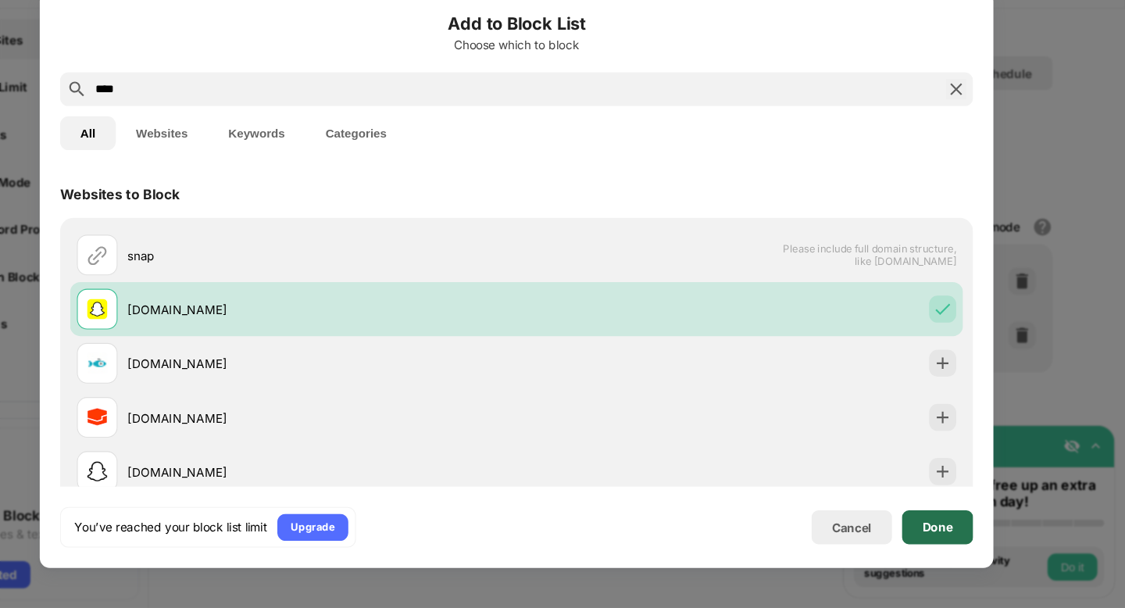
click at [951, 523] on div "Done" at bounding box center [952, 532] width 66 height 31
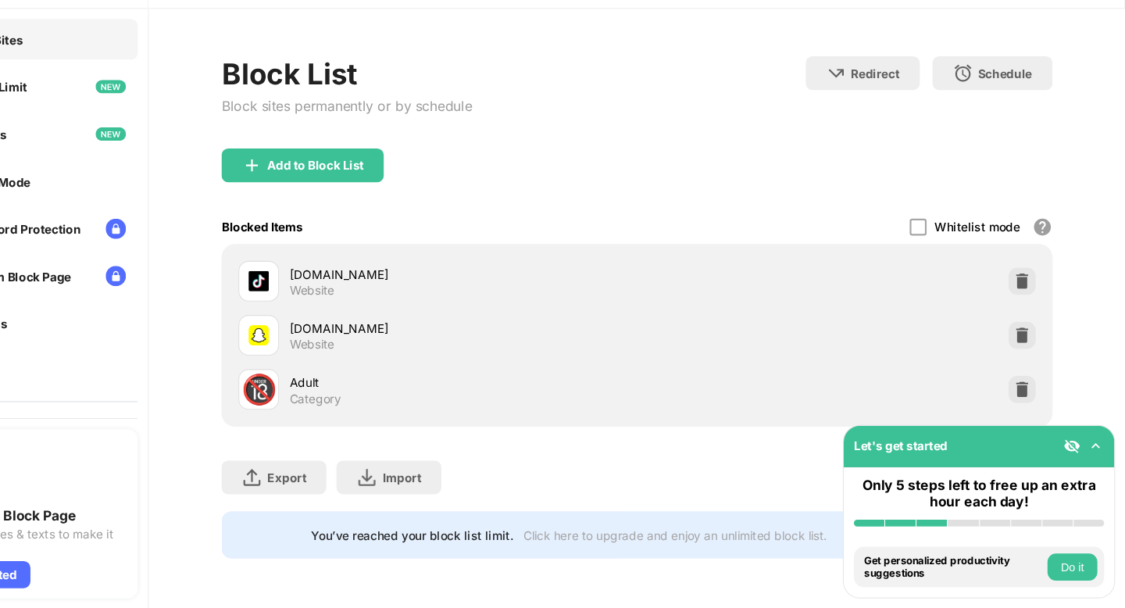
click at [1079, 575] on button "Do it" at bounding box center [1076, 569] width 46 height 25
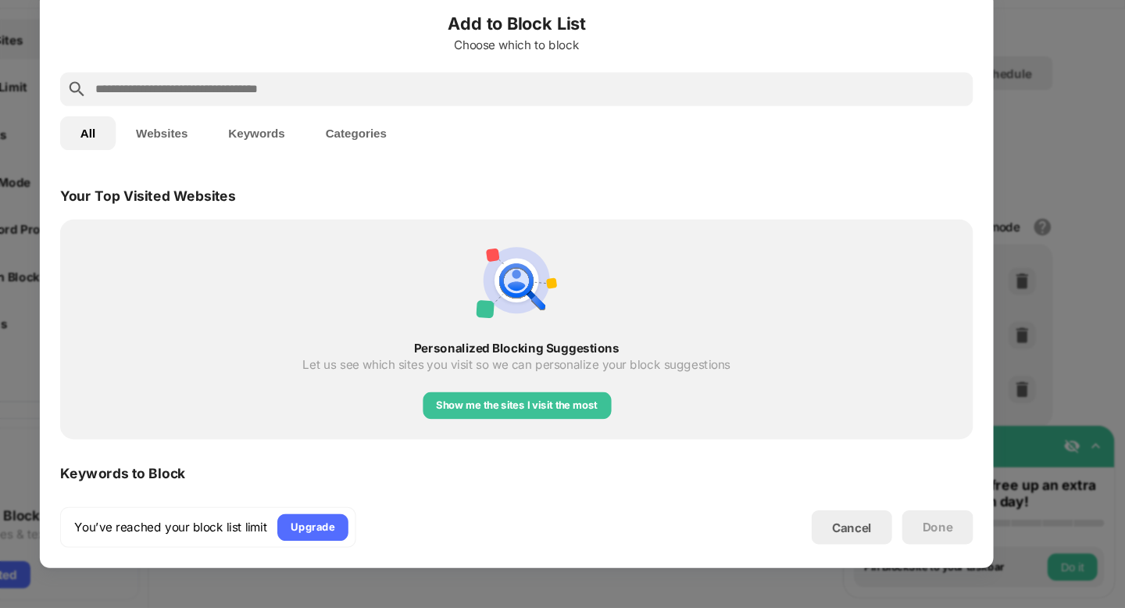
scroll to position [544, 0]
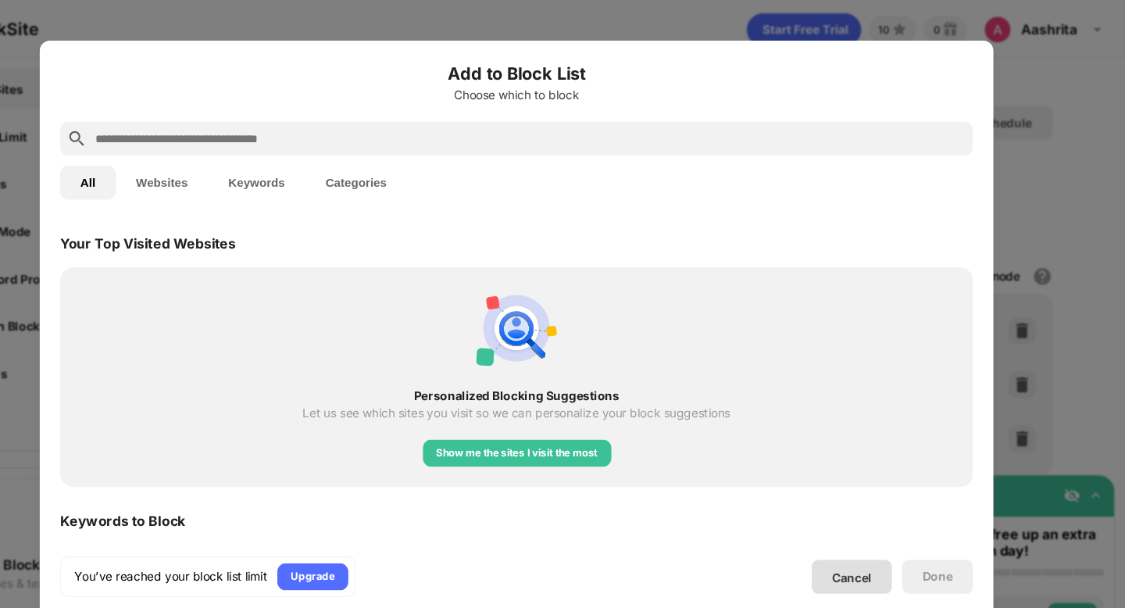
click at [872, 534] on div "Cancel" at bounding box center [872, 532] width 37 height 13
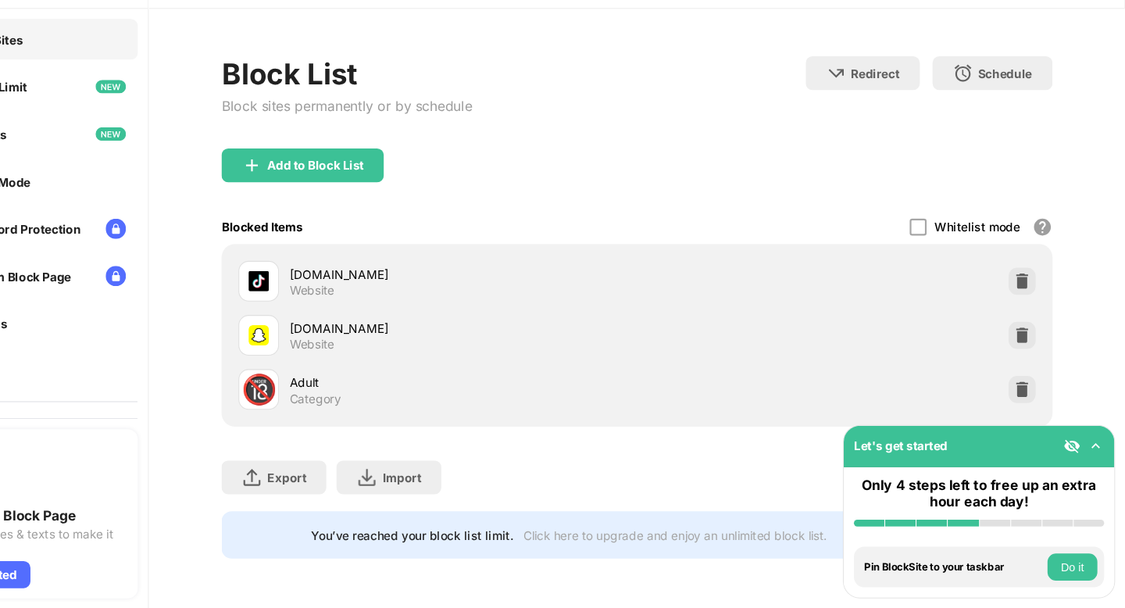
click at [1101, 458] on img at bounding box center [1098, 458] width 16 height 16
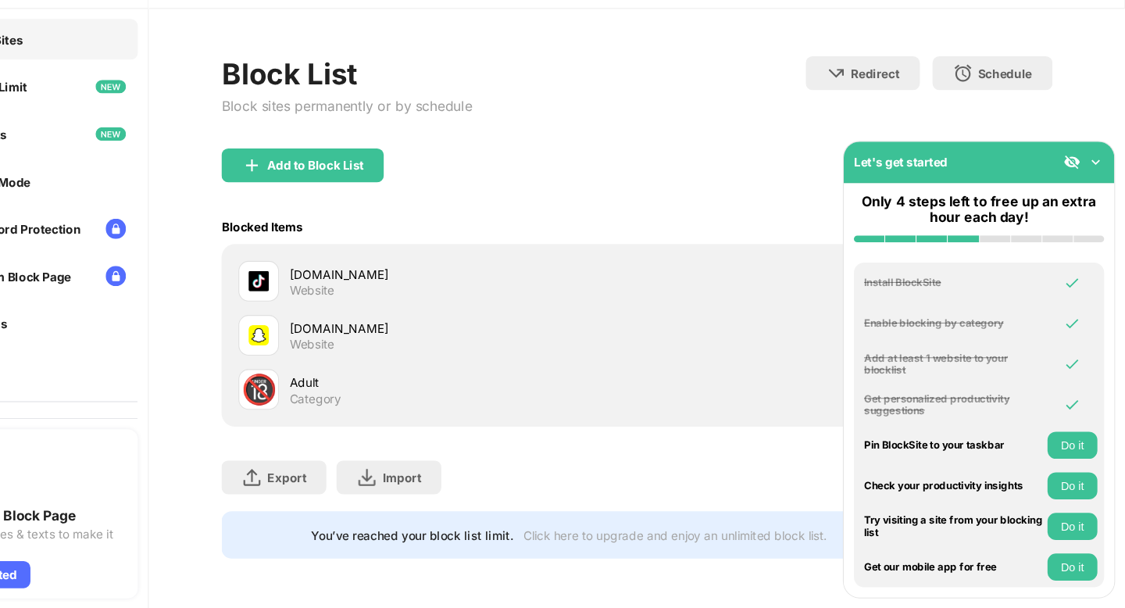
click at [1097, 195] on img at bounding box center [1098, 195] width 16 height 16
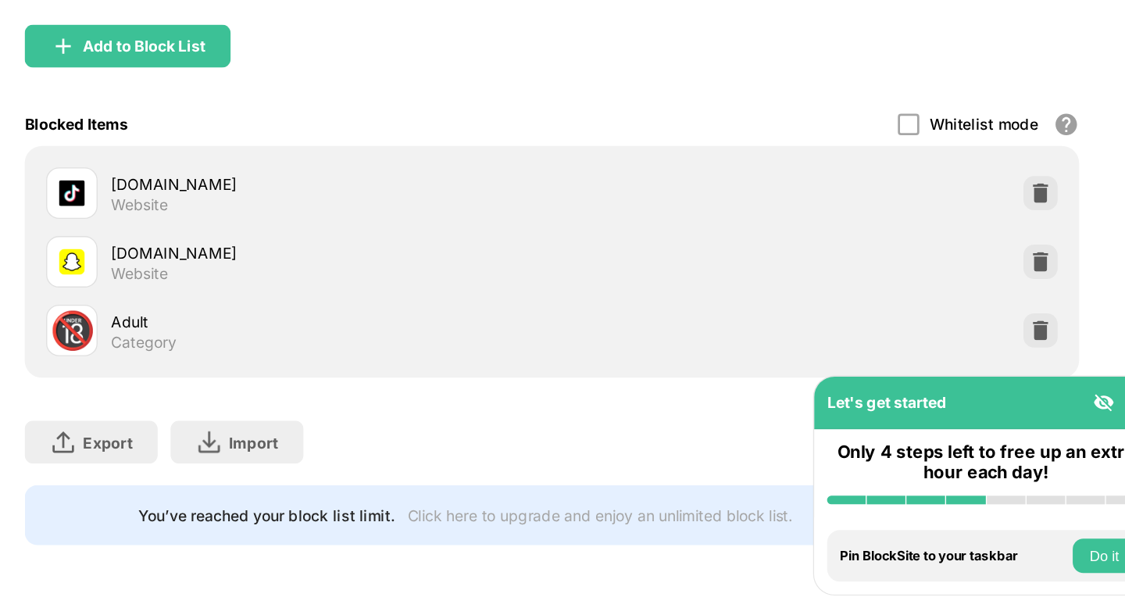
click at [1064, 569] on button "Do it" at bounding box center [1076, 569] width 46 height 25
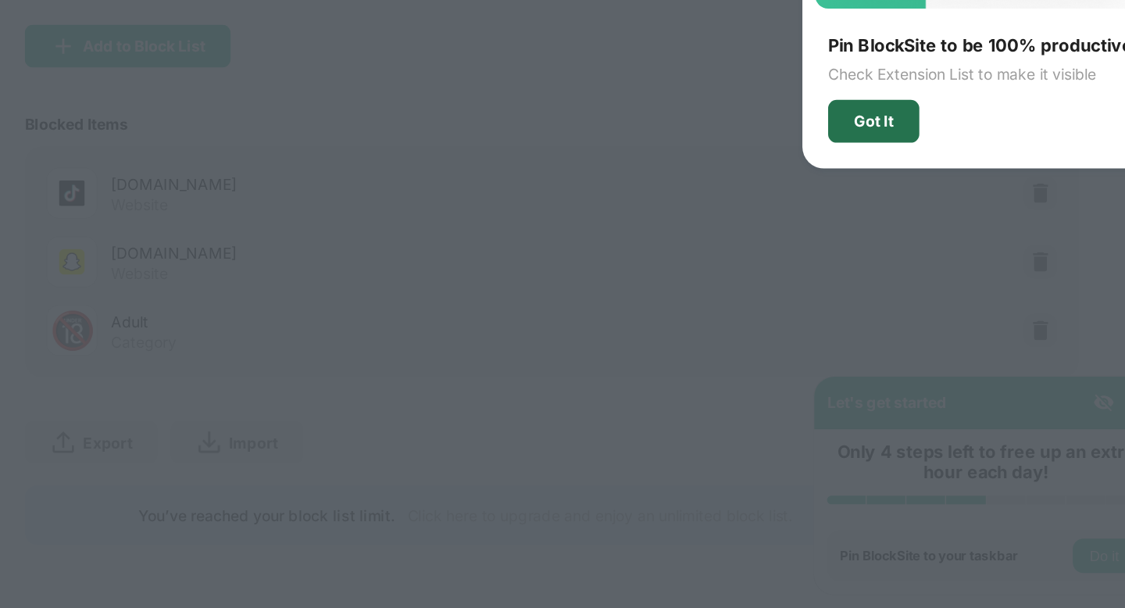
click at [914, 259] on div "Got It" at bounding box center [908, 252] width 66 height 31
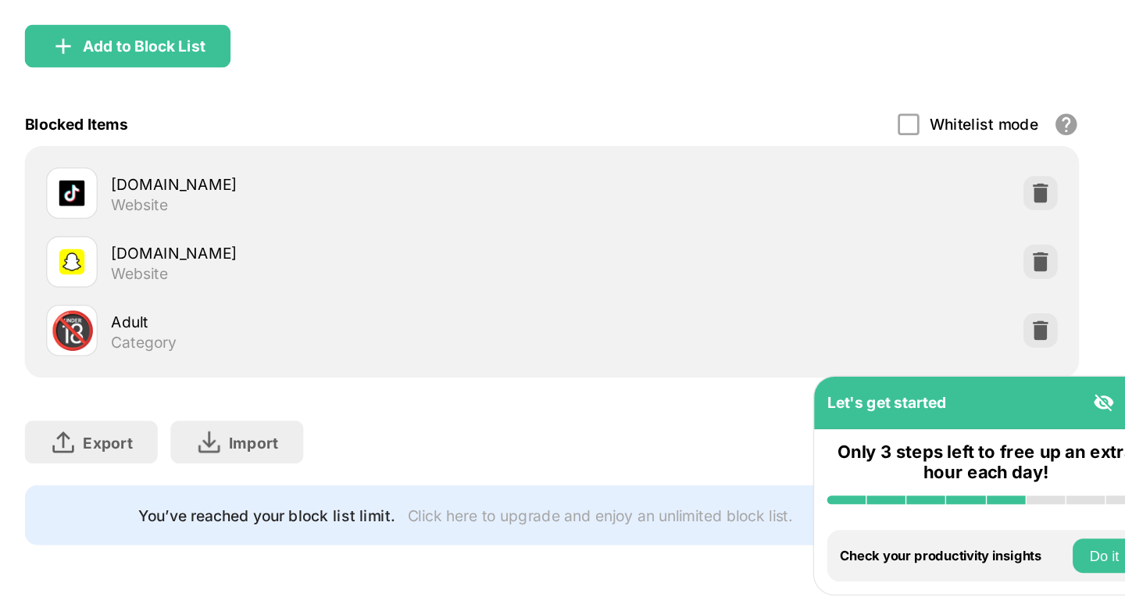
click at [763, 252] on div "Blocked Items Whitelist mode Block all websites except for those in your whitel…" at bounding box center [673, 255] width 767 height 32
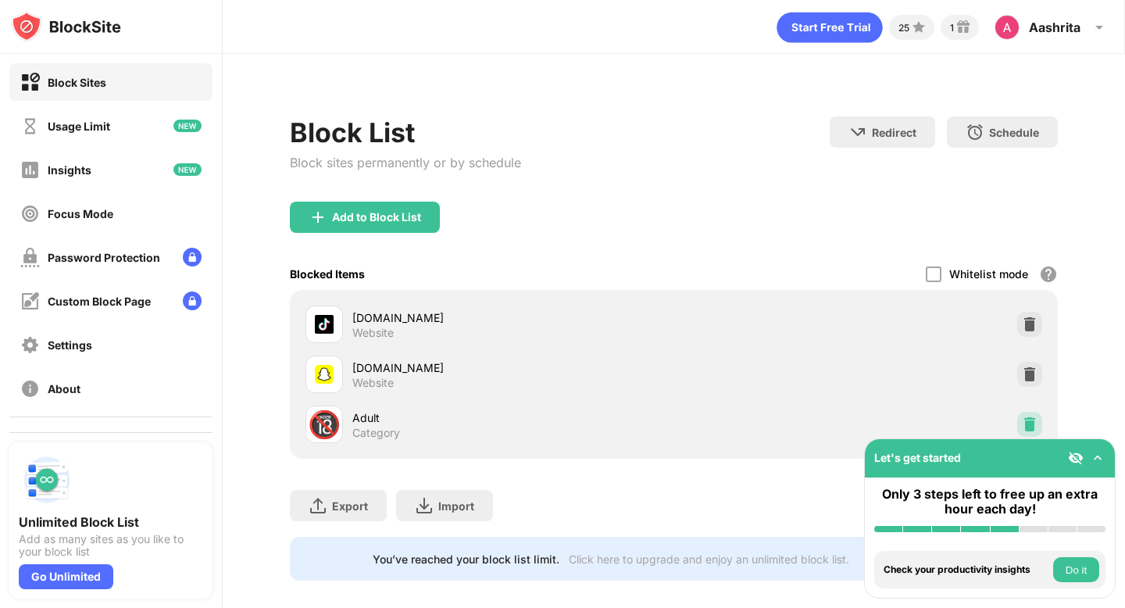
click at [1025, 419] on img at bounding box center [1030, 424] width 16 height 16
